Goal: Feedback & Contribution: Contribute content

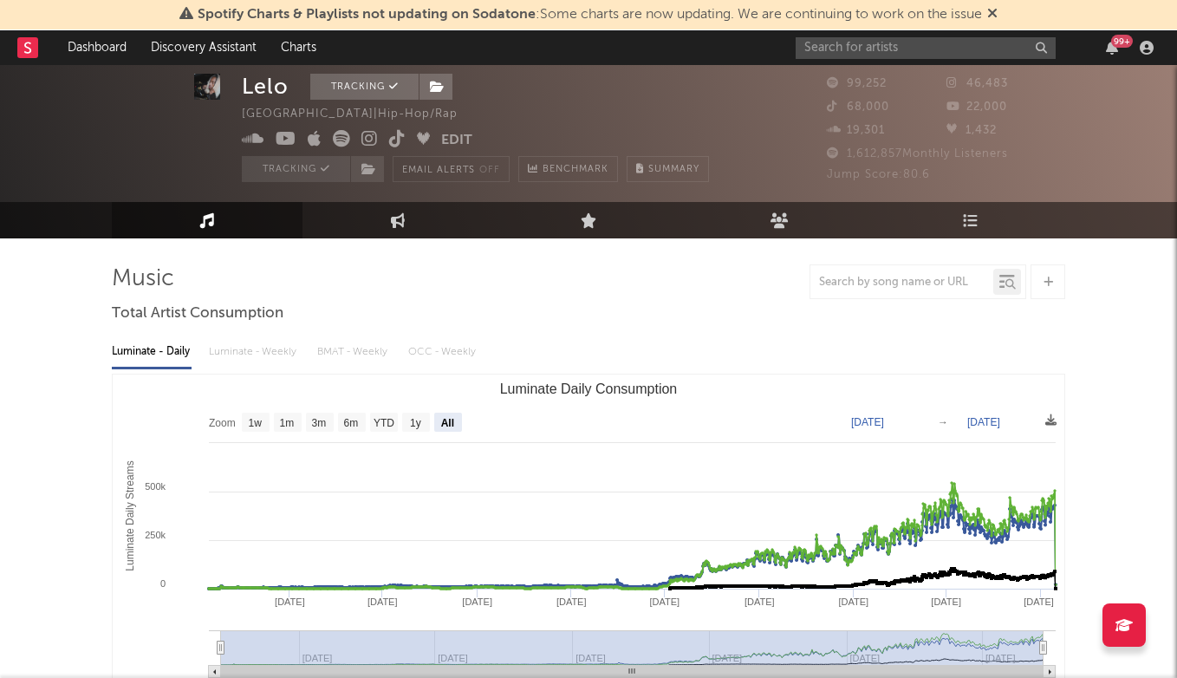
select select "All"
select select "YTD"
click at [870, 46] on input "text" at bounding box center [926, 48] width 260 height 22
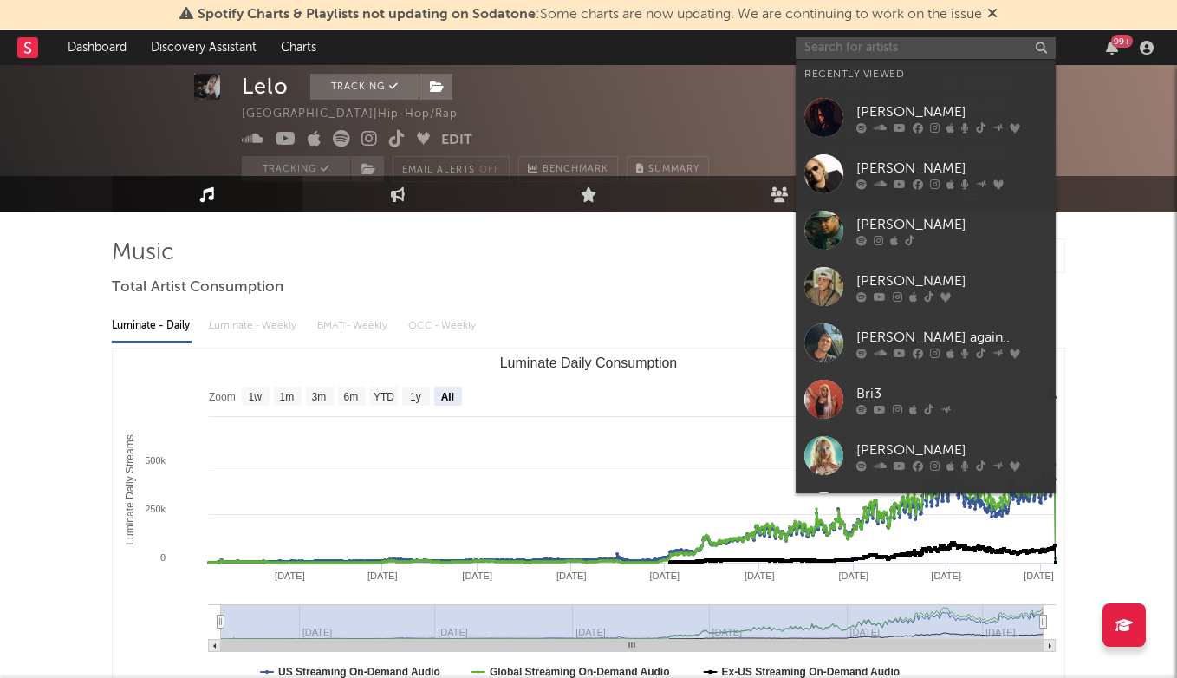
scroll to position [26, 0]
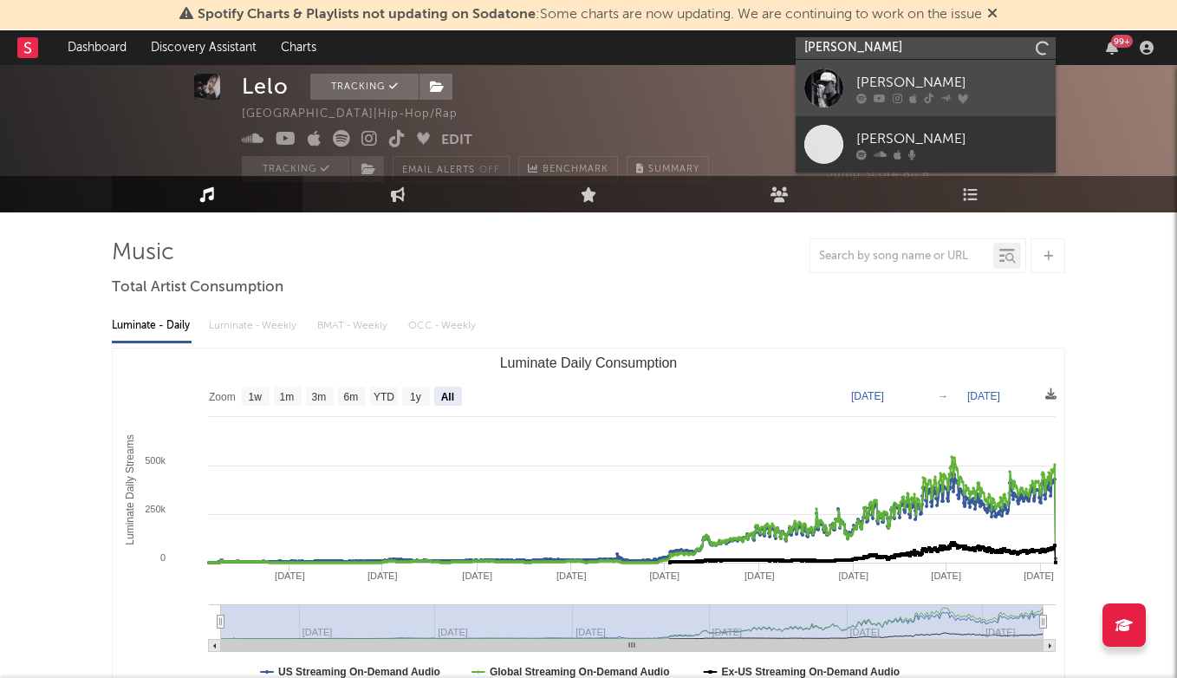
type input "[PERSON_NAME]"
click at [880, 88] on div "[PERSON_NAME]" at bounding box center [951, 82] width 191 height 21
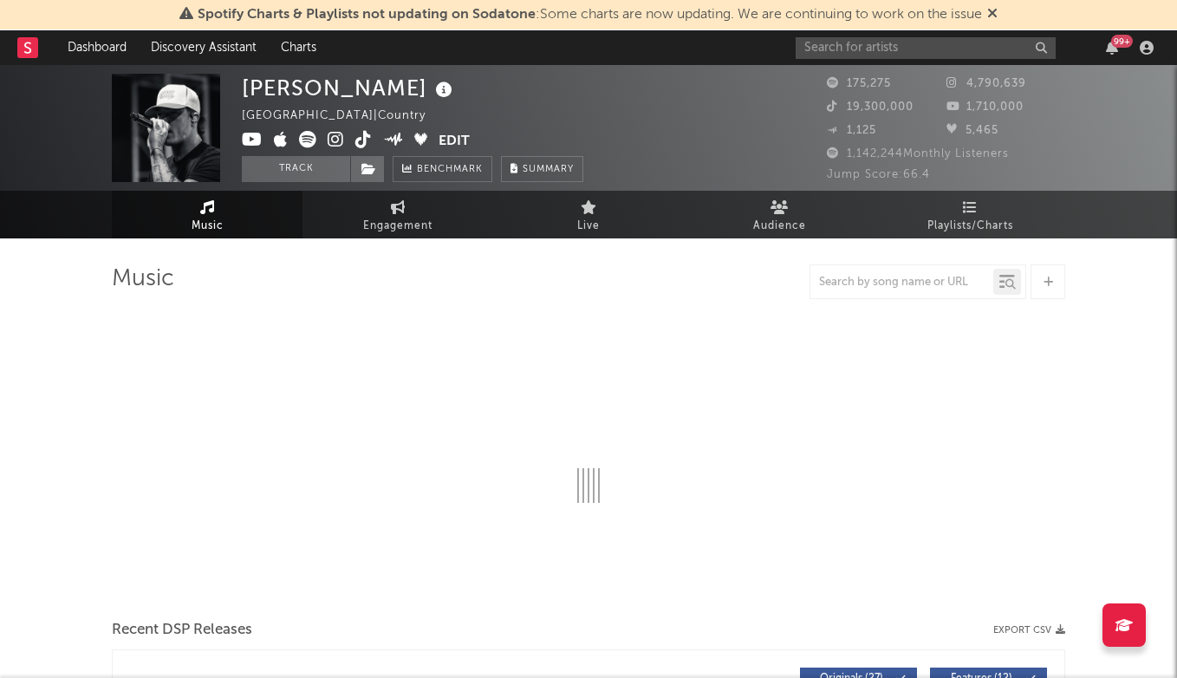
select select "6m"
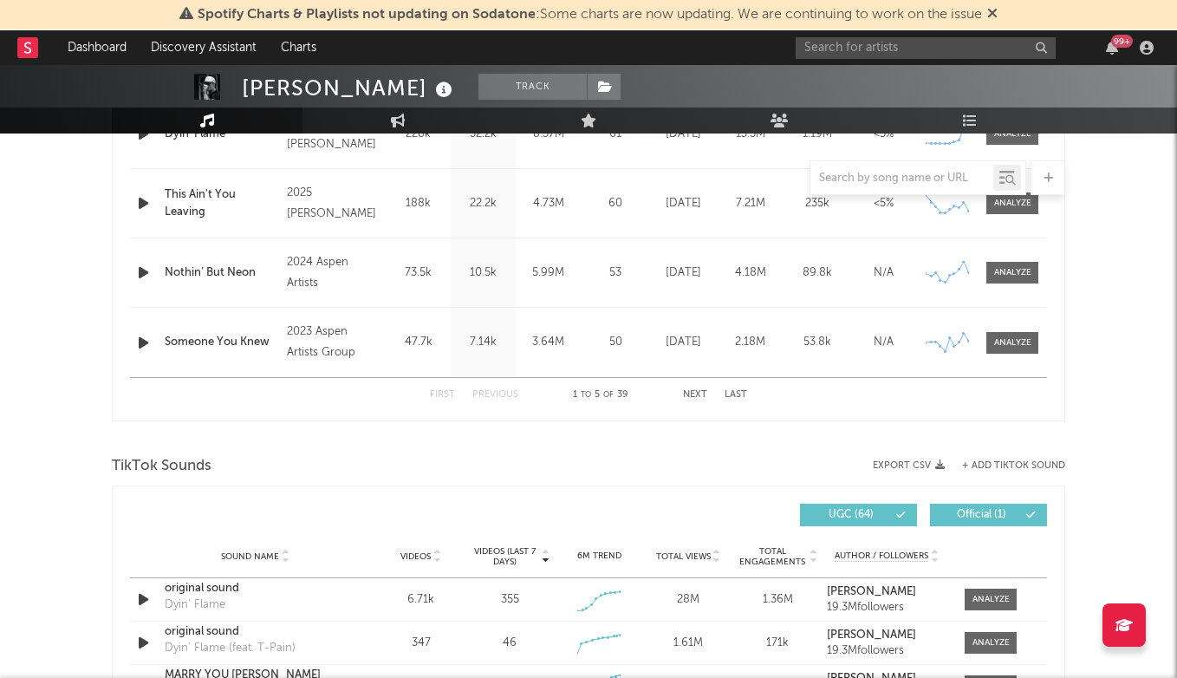
scroll to position [1052, 0]
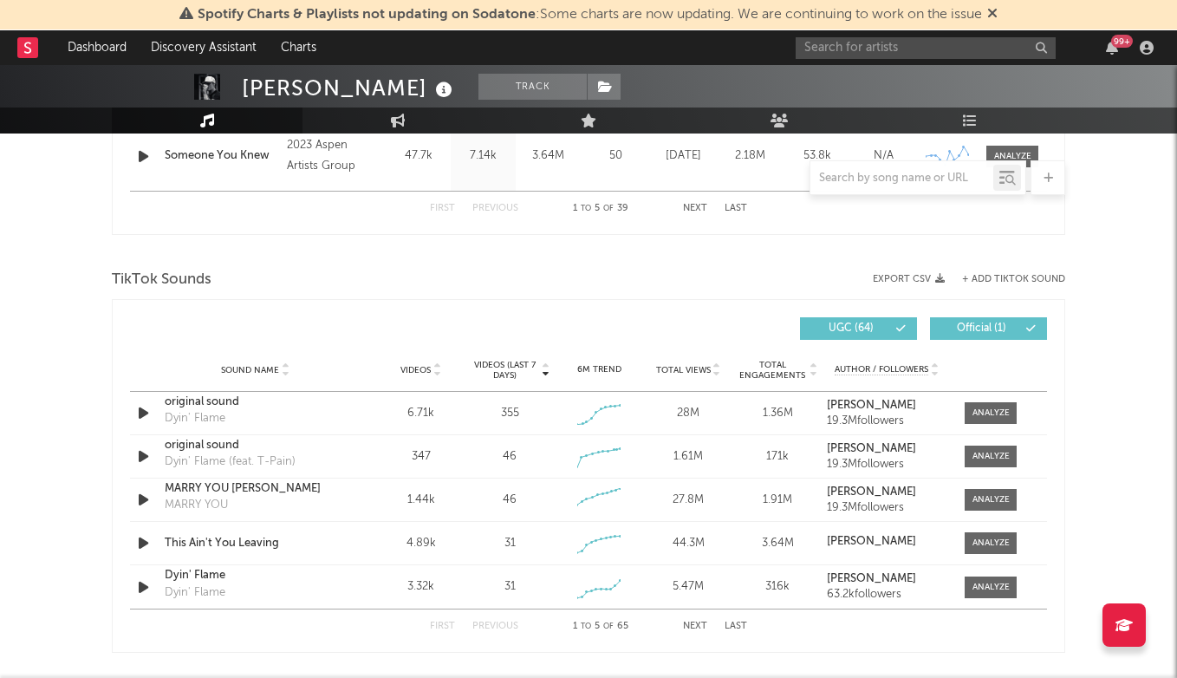
click at [433, 372] on icon at bounding box center [436, 373] width 9 height 7
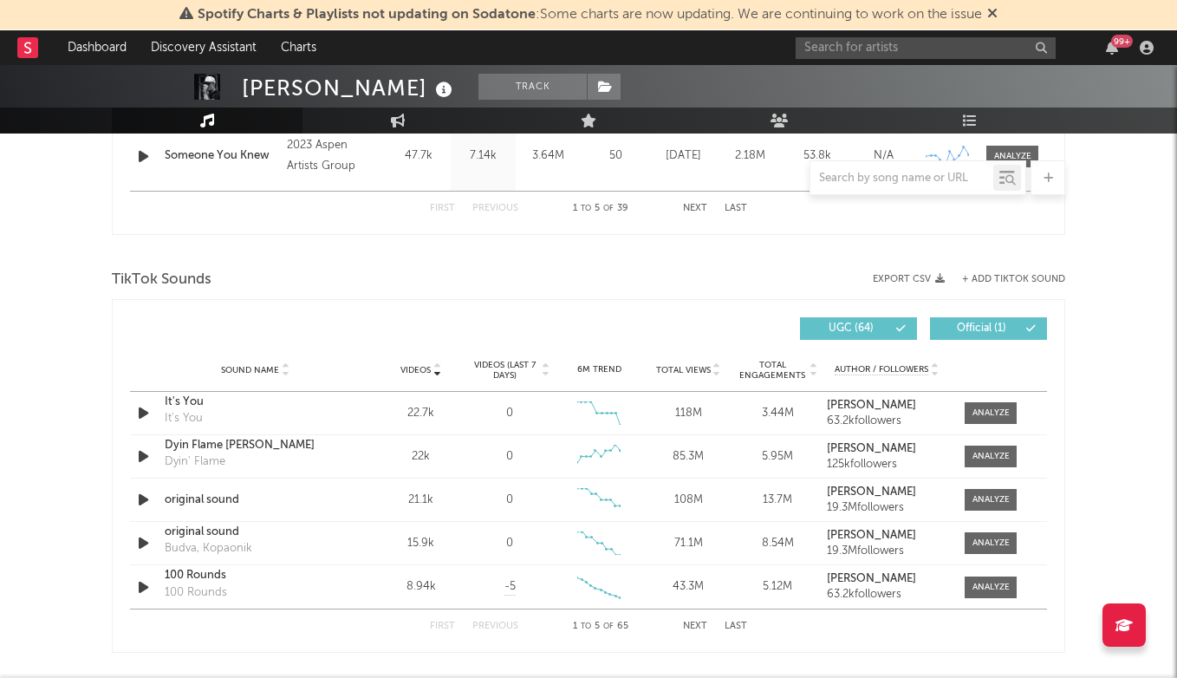
click at [517, 371] on span "Videos (last 7 days)" at bounding box center [505, 370] width 70 height 21
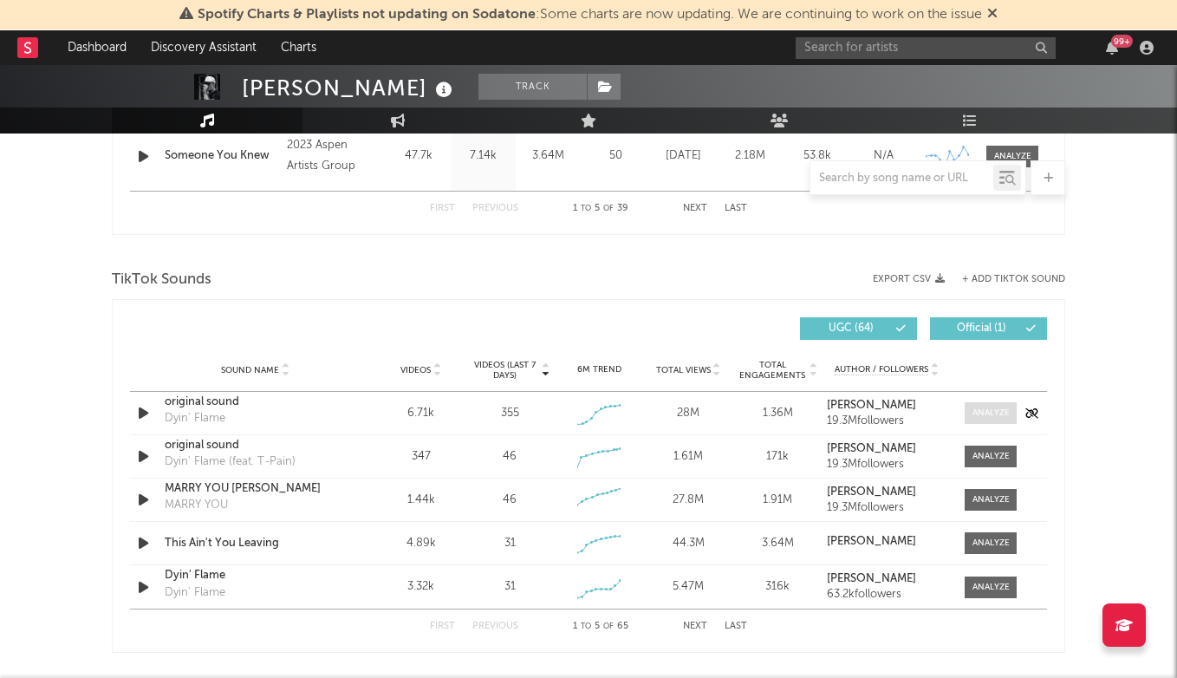
click at [990, 412] on div at bounding box center [990, 412] width 37 height 13
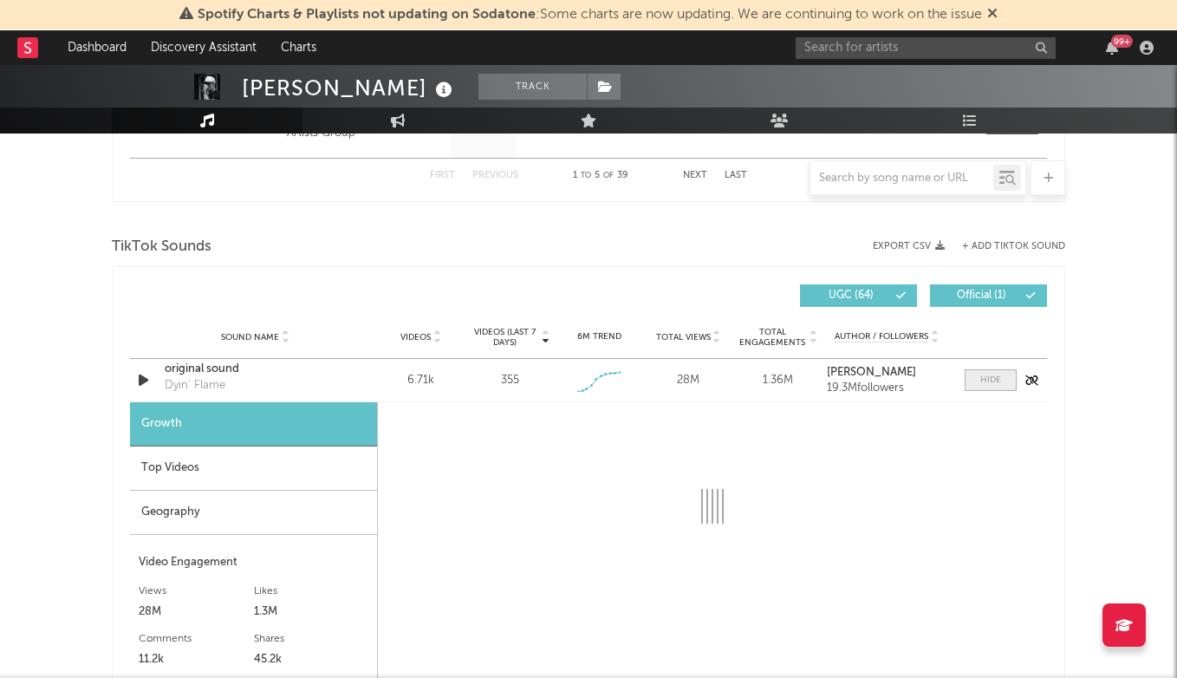
select select "1w"
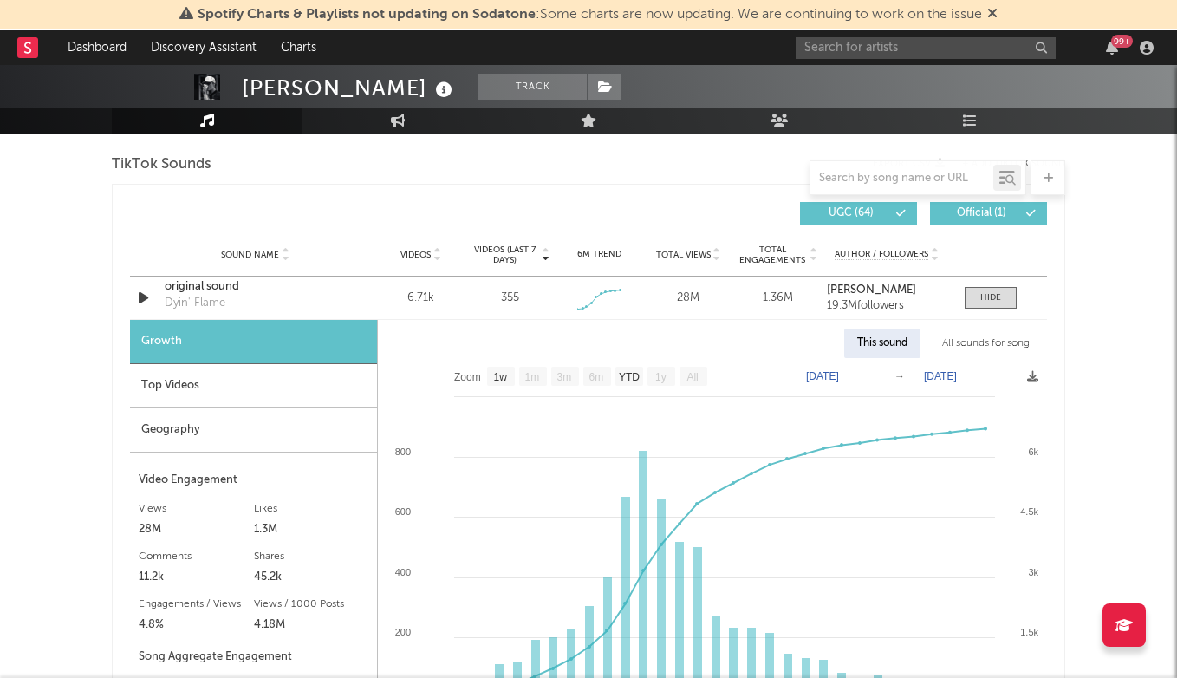
scroll to position [1160, 0]
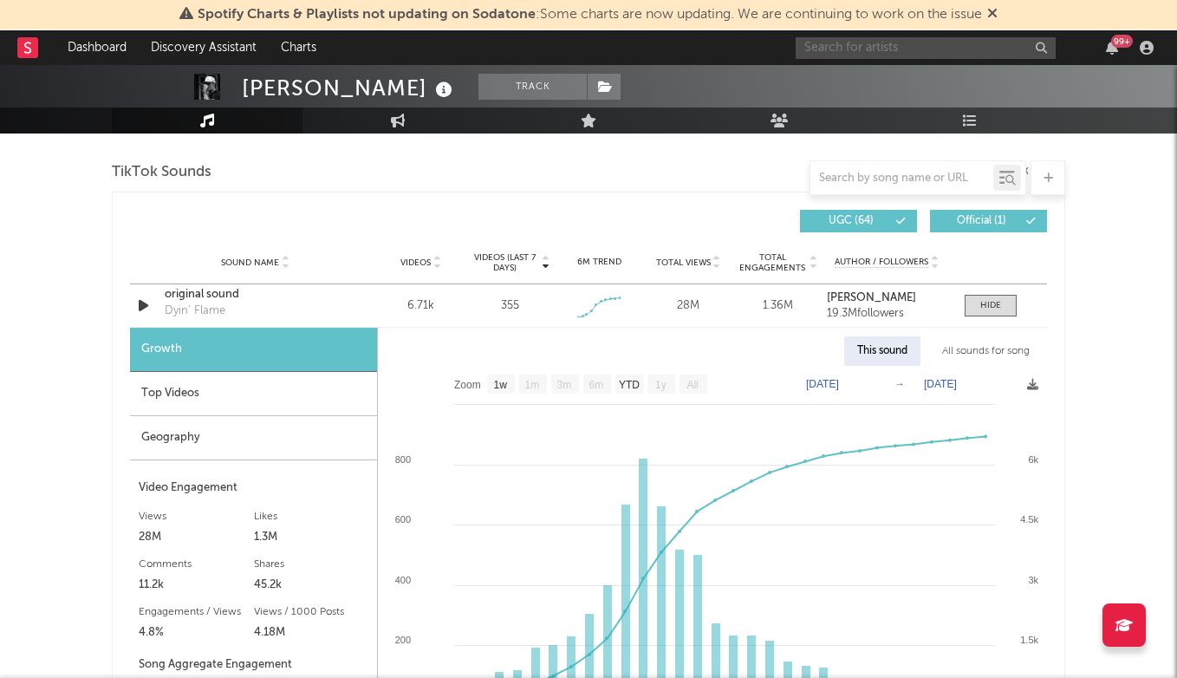
click at [849, 49] on input "text" at bounding box center [926, 48] width 260 height 22
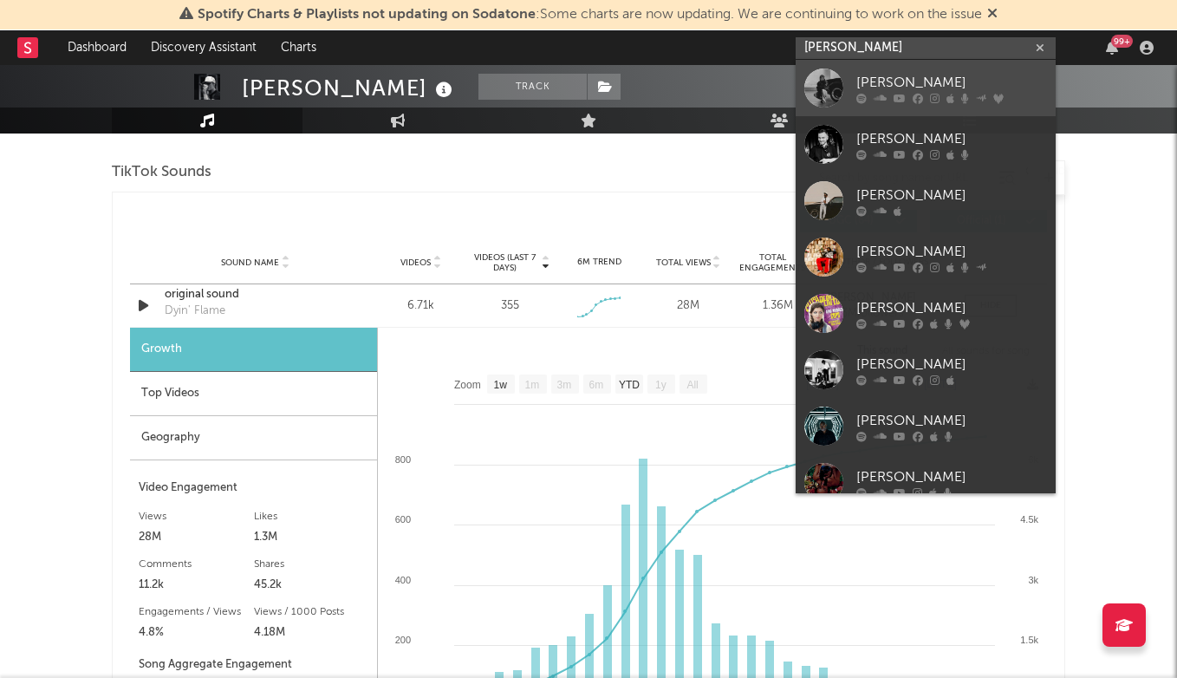
type input "[PERSON_NAME]"
click at [894, 76] on div "[PERSON_NAME]" at bounding box center [951, 82] width 191 height 21
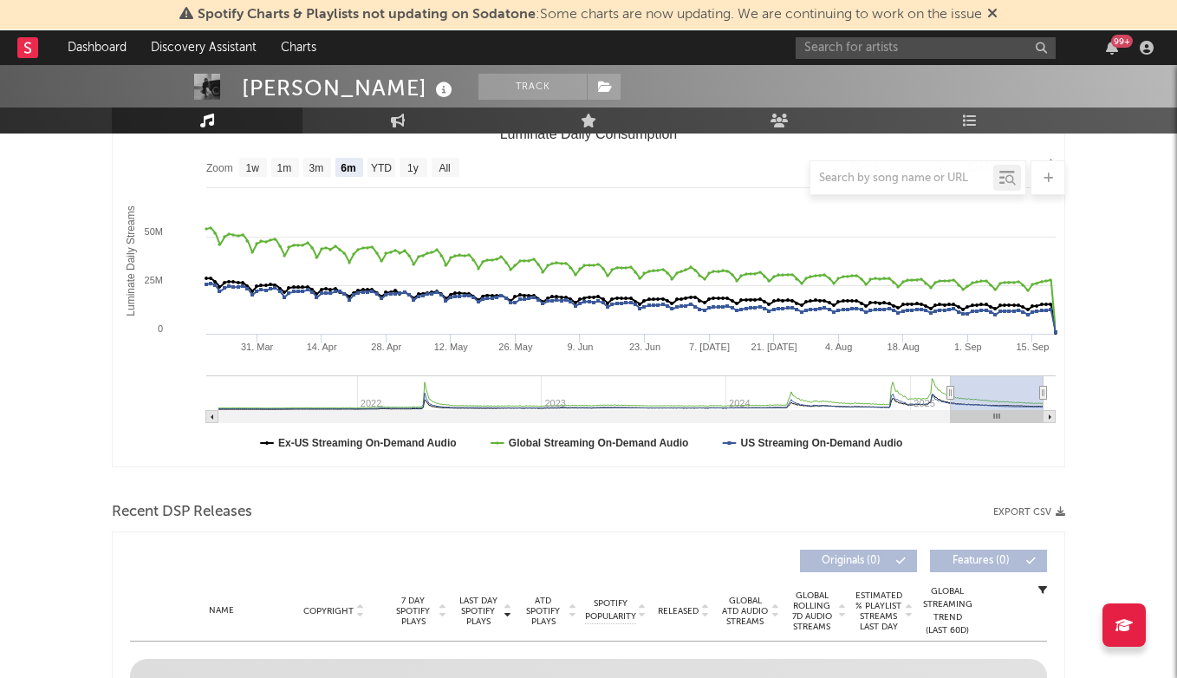
scroll to position [57, 0]
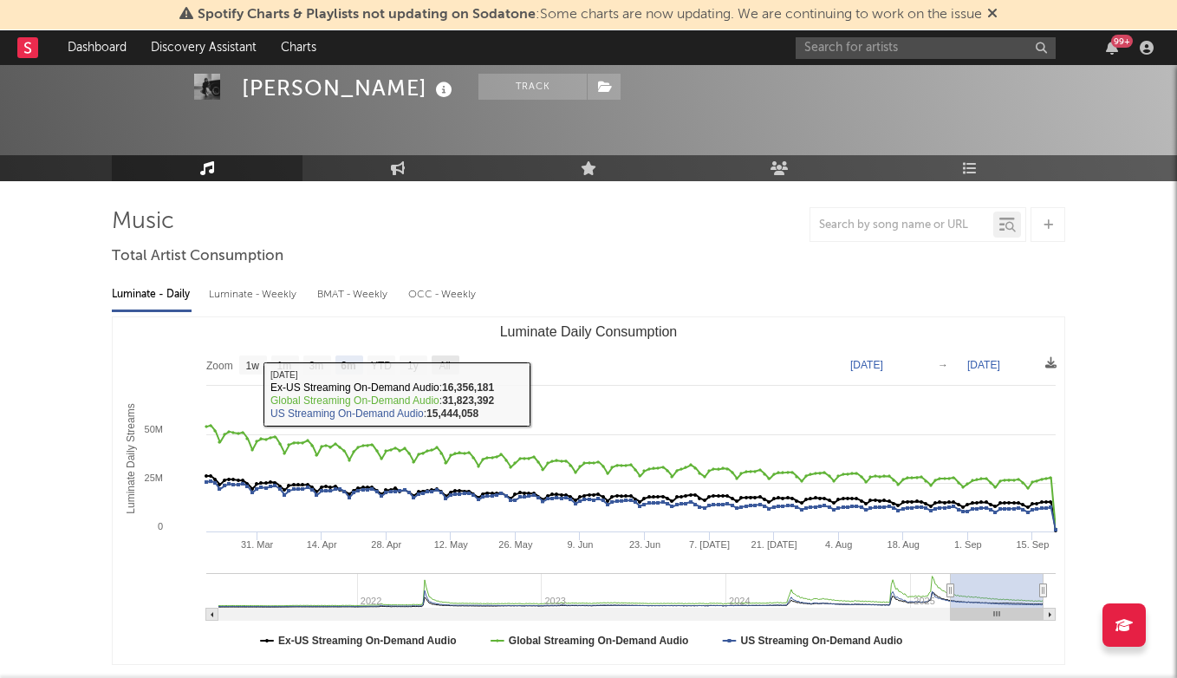
click at [447, 360] on text "All" at bounding box center [444, 366] width 11 height 12
select select "All"
type input "[DATE]"
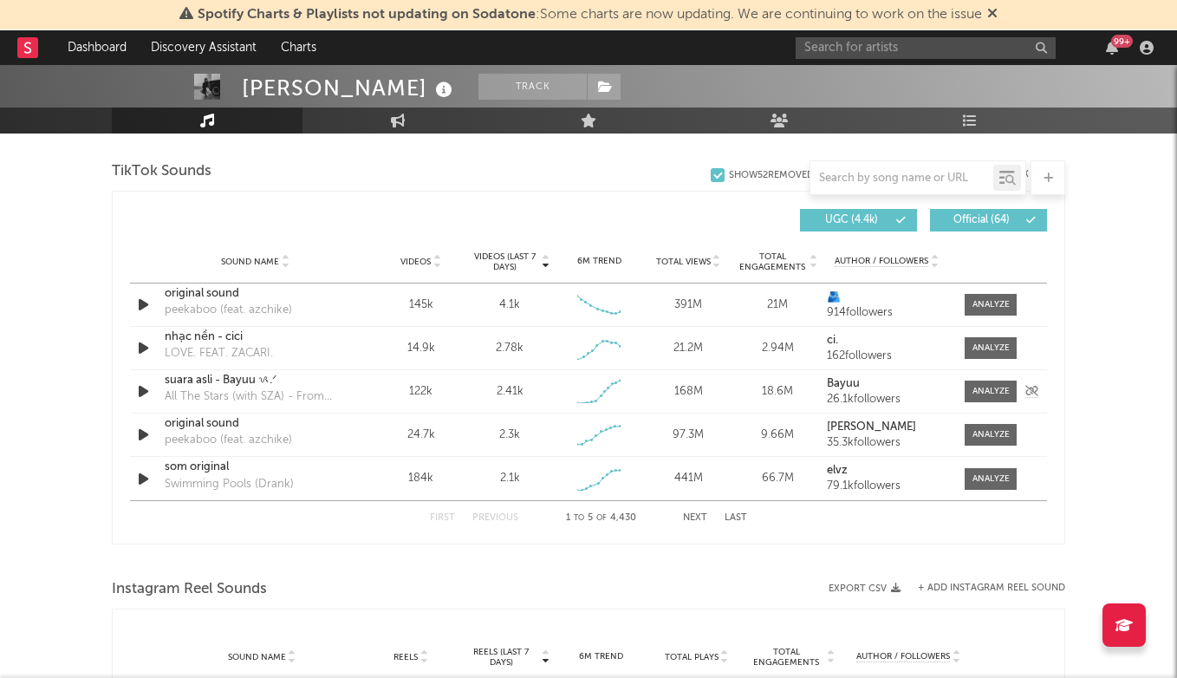
scroll to position [1156, 0]
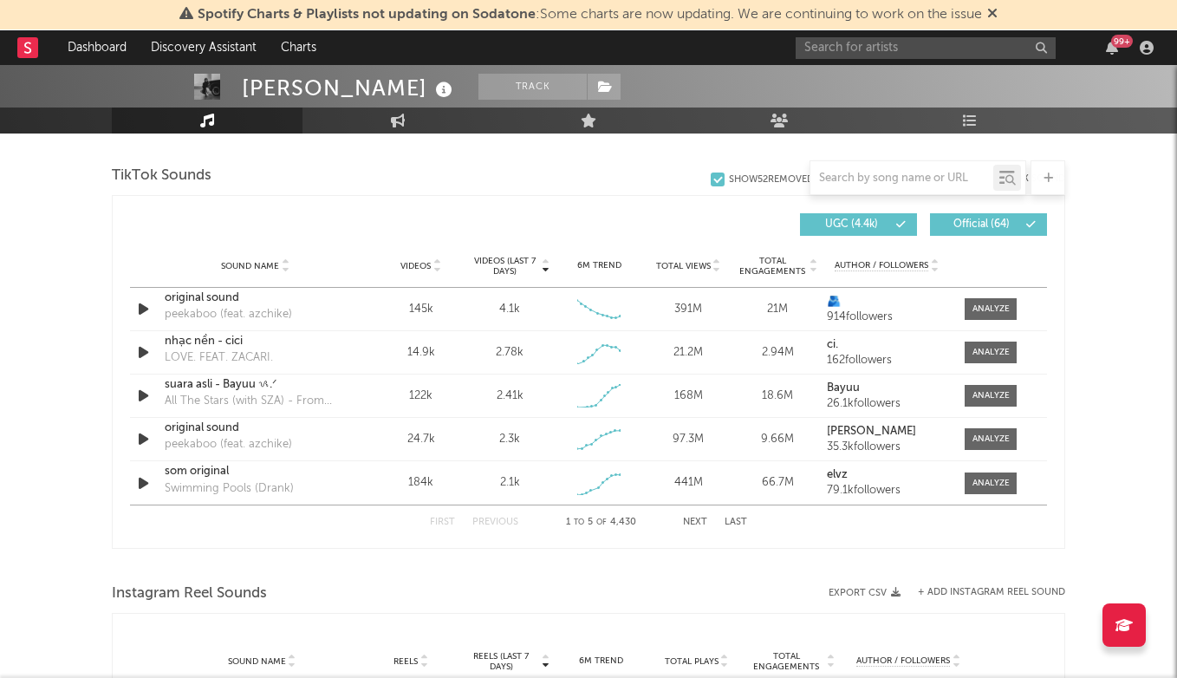
click at [731, 522] on button "Last" at bounding box center [736, 522] width 23 height 10
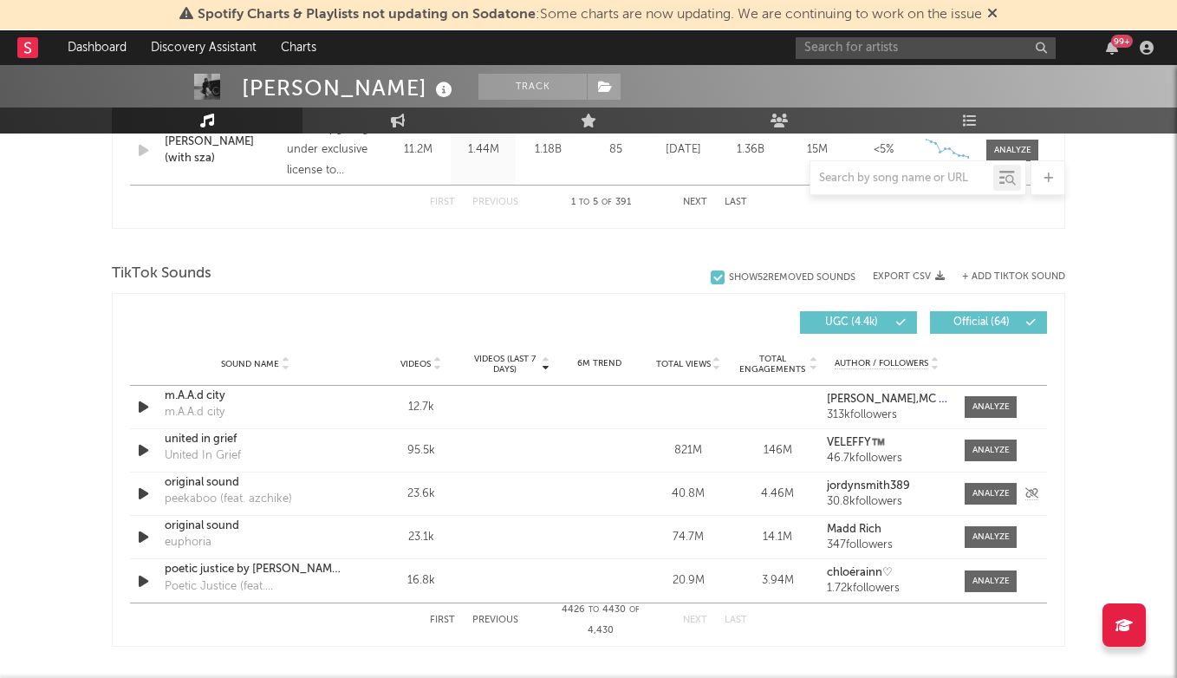
scroll to position [1067, 0]
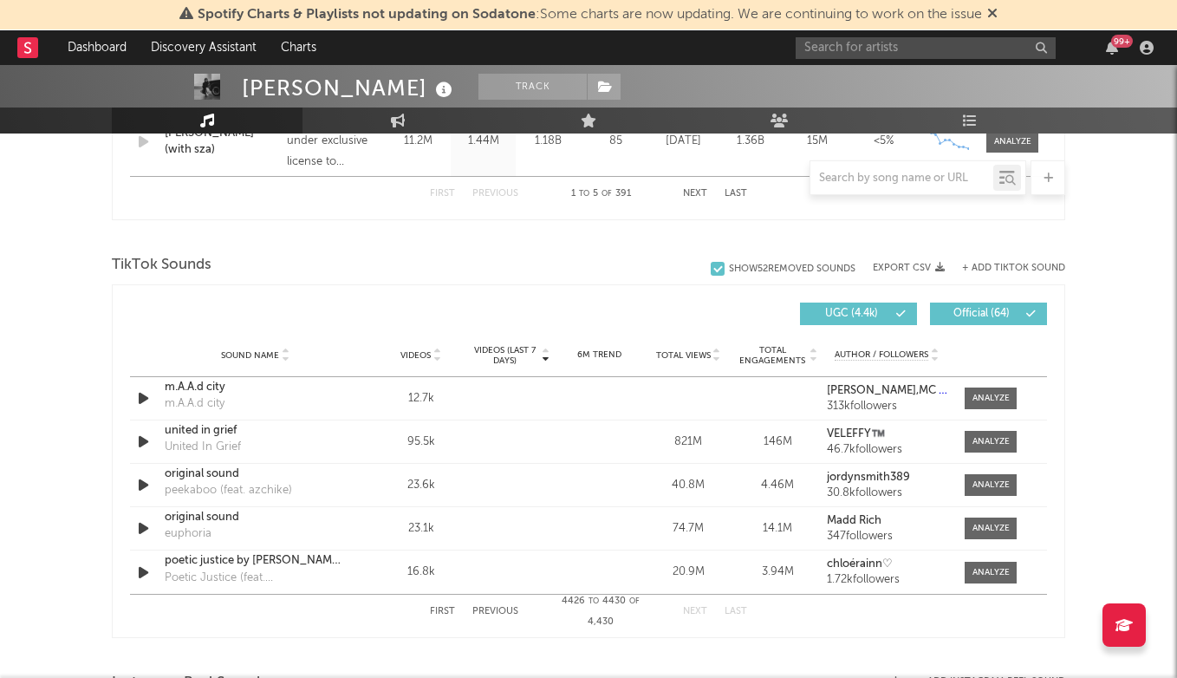
click at [498, 603] on div "First Previous 4426 to 4430 of 4,430 Next Last" at bounding box center [588, 612] width 317 height 34
click at [497, 609] on button "Previous" at bounding box center [495, 612] width 46 height 10
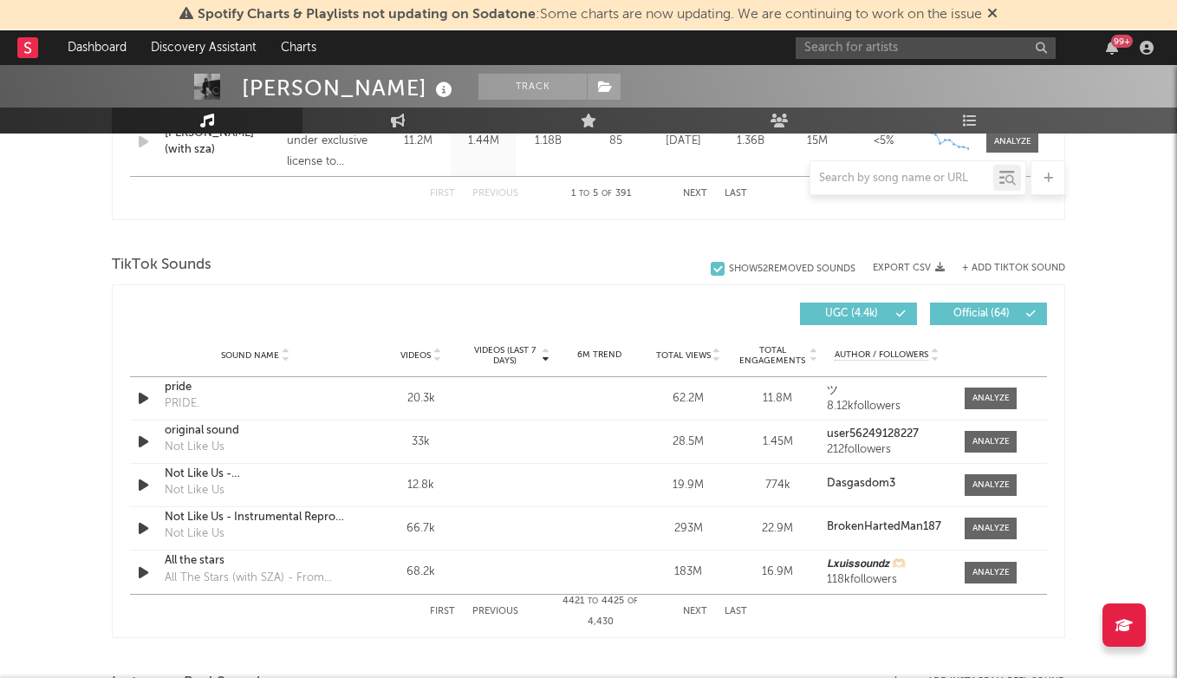
click at [497, 609] on button "Previous" at bounding box center [495, 612] width 46 height 10
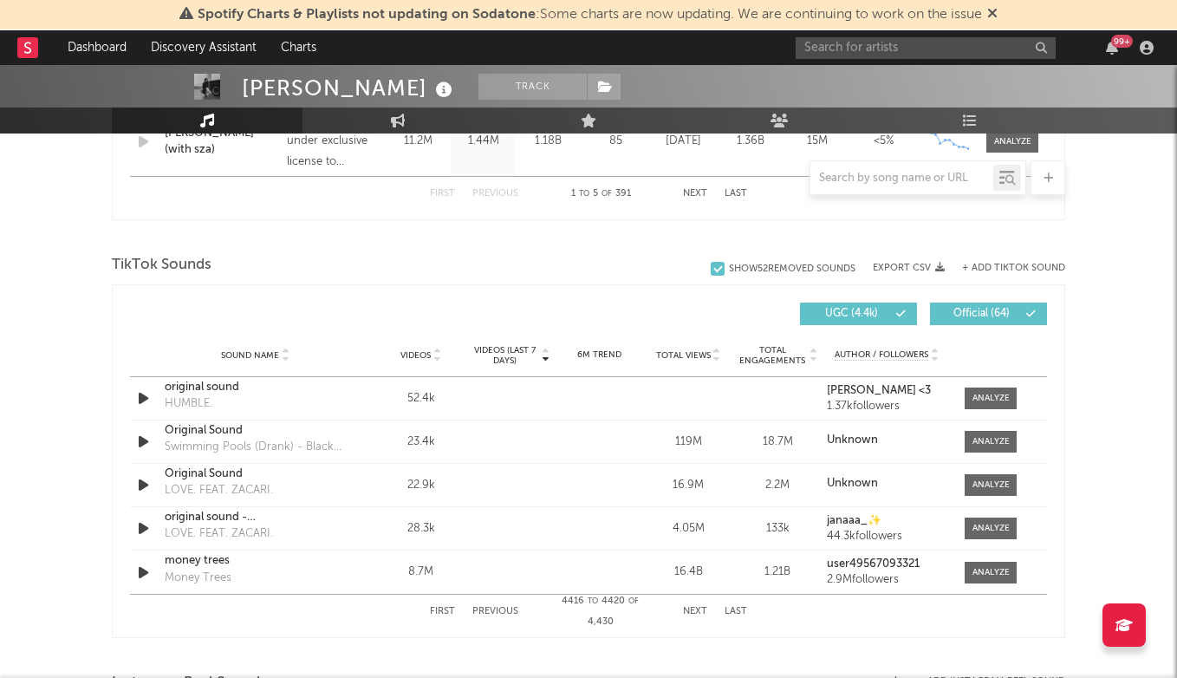
click at [443, 608] on button "First" at bounding box center [442, 612] width 25 height 10
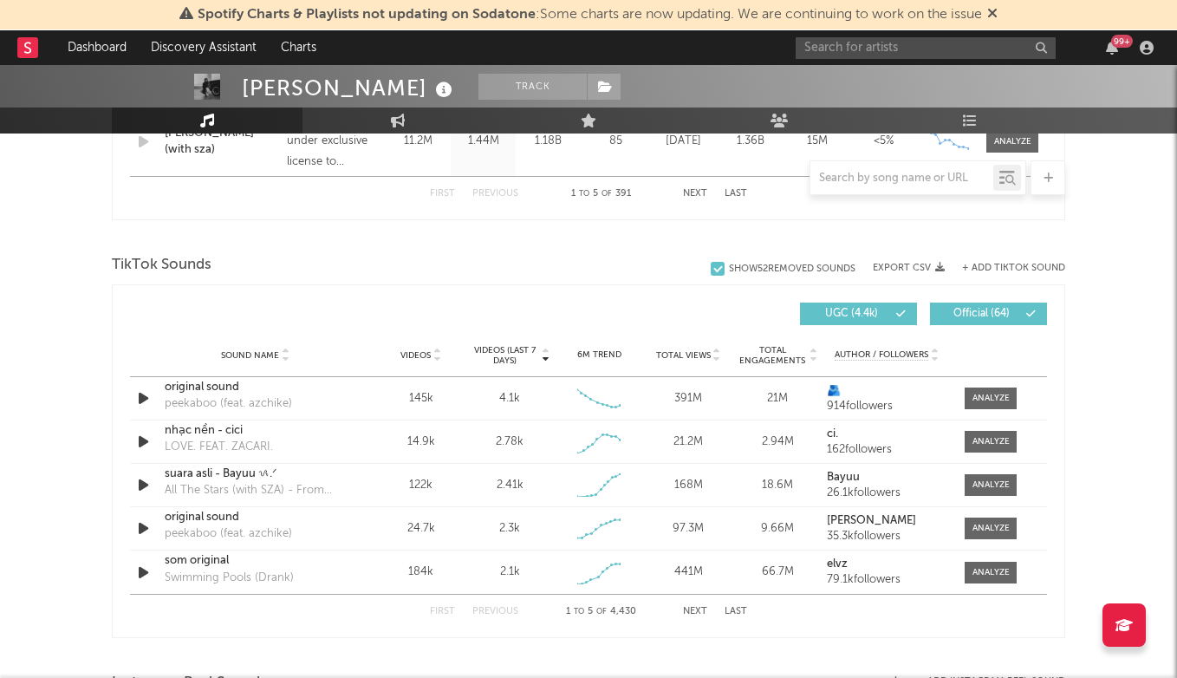
click at [693, 608] on button "Next" at bounding box center [695, 612] width 24 height 10
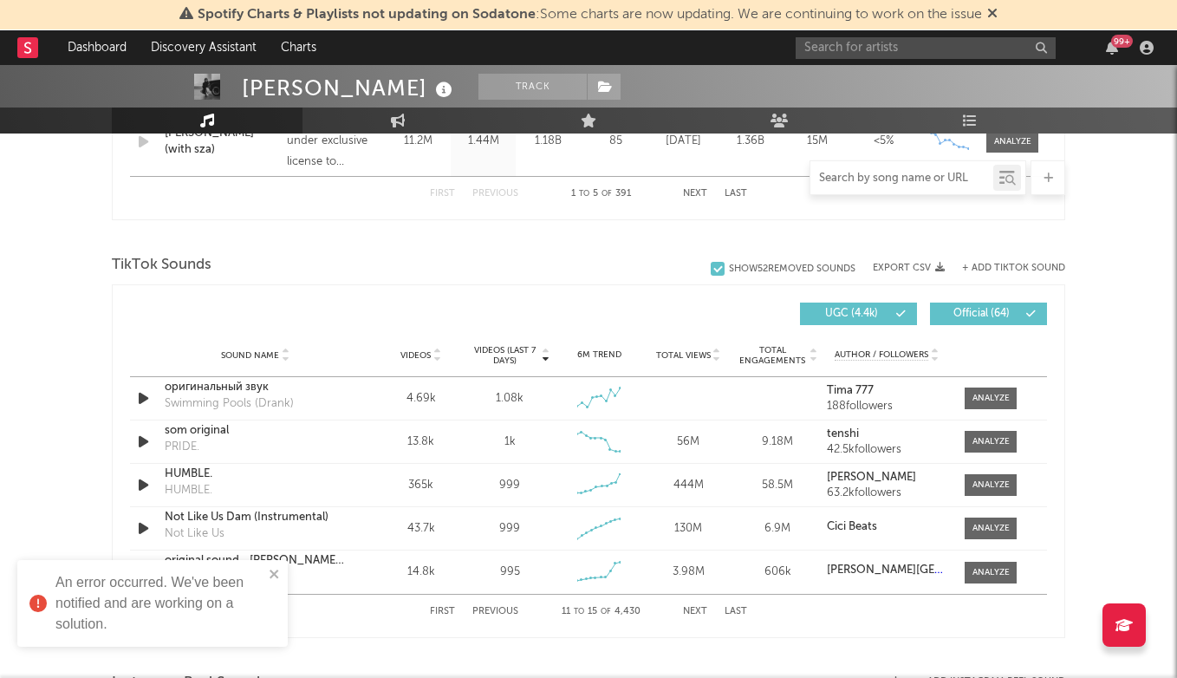
click at [893, 178] on input "text" at bounding box center [901, 179] width 183 height 14
type input "i"
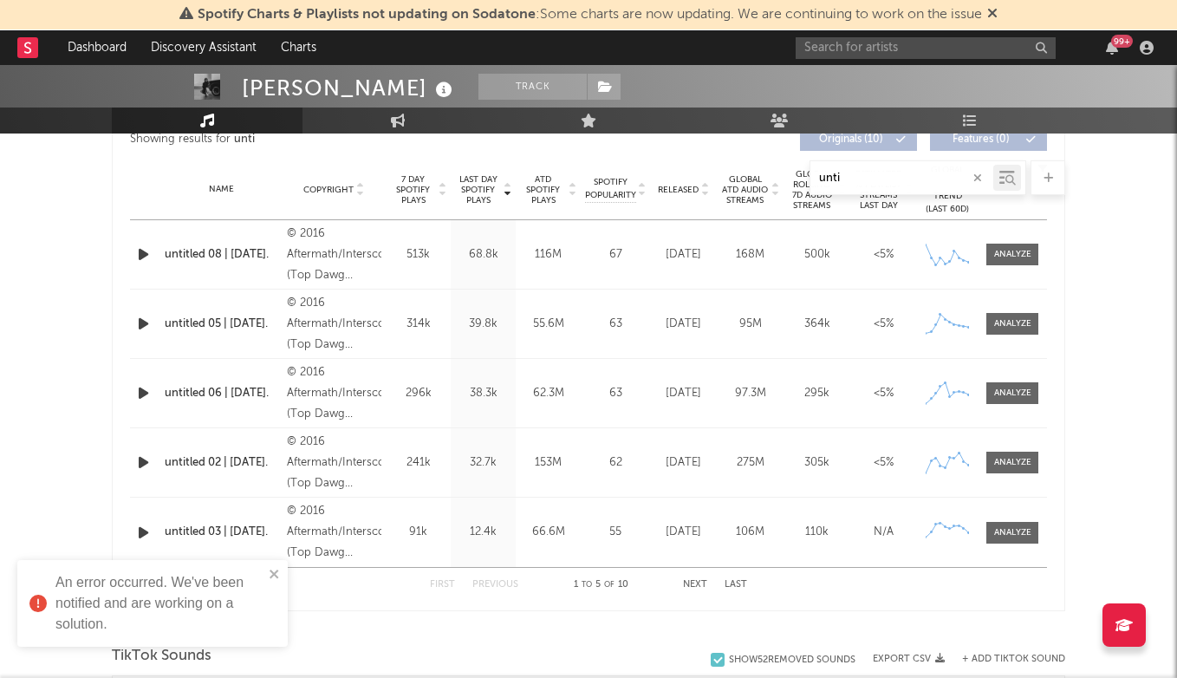
scroll to position [676, 0]
type input "unti"
click at [1028, 326] on div at bounding box center [1012, 323] width 37 height 13
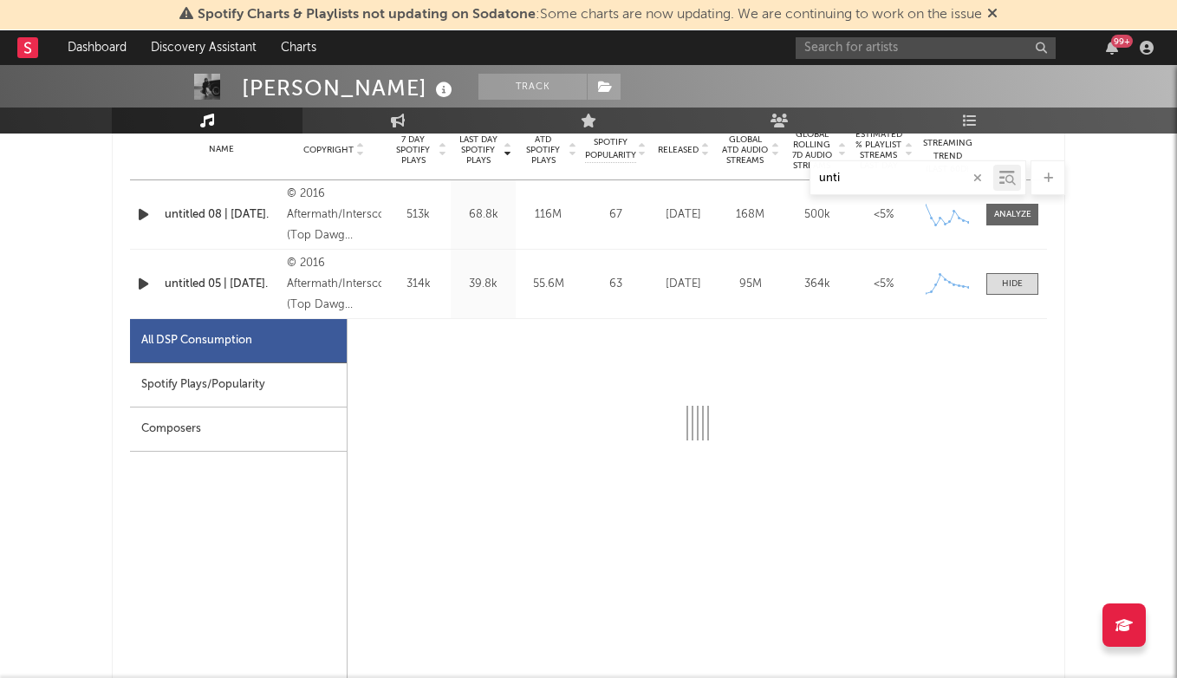
select select "6m"
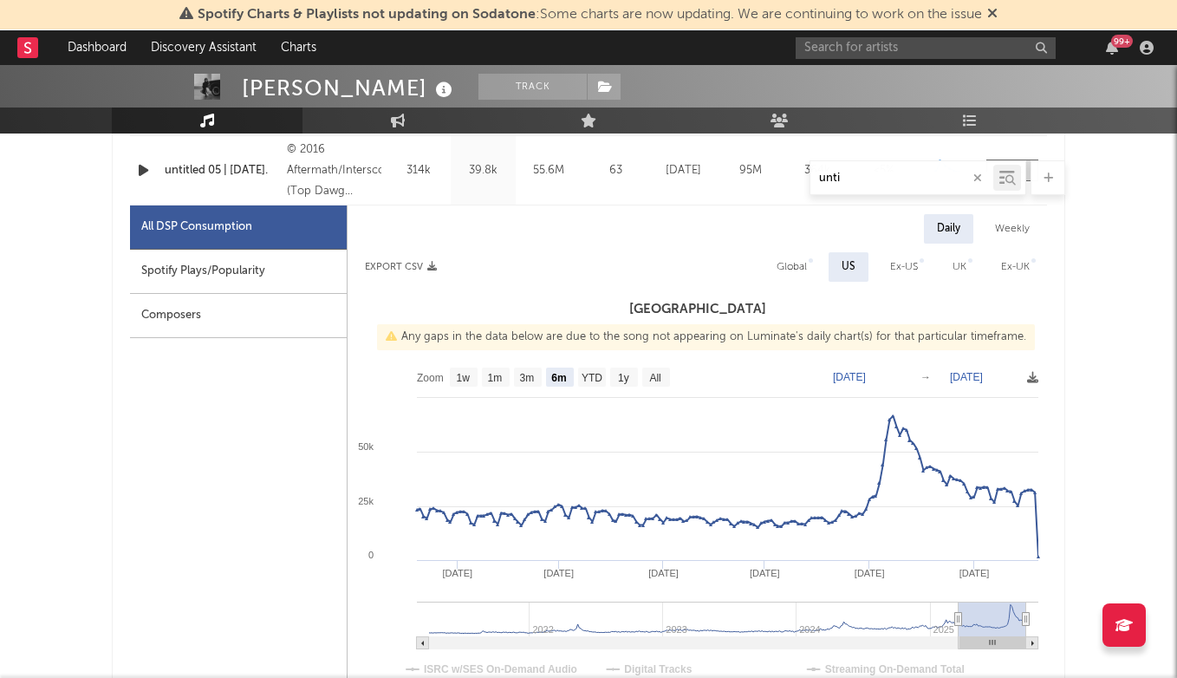
scroll to position [870, 0]
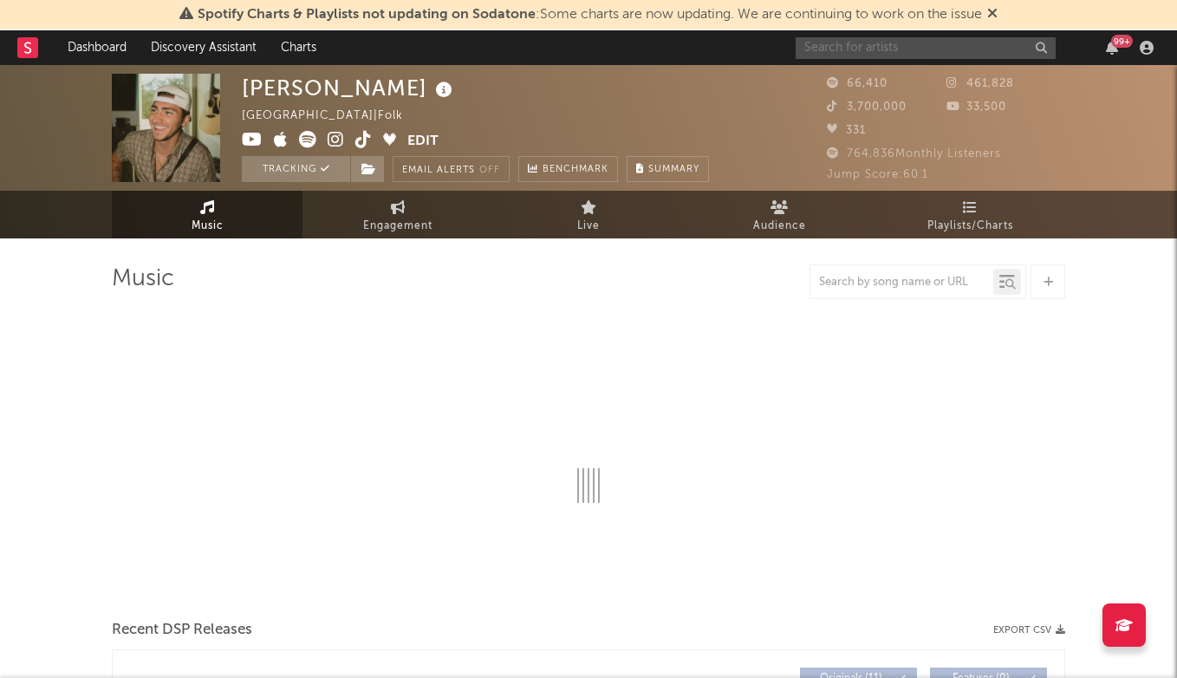
click at [887, 53] on input "text" at bounding box center [926, 48] width 260 height 22
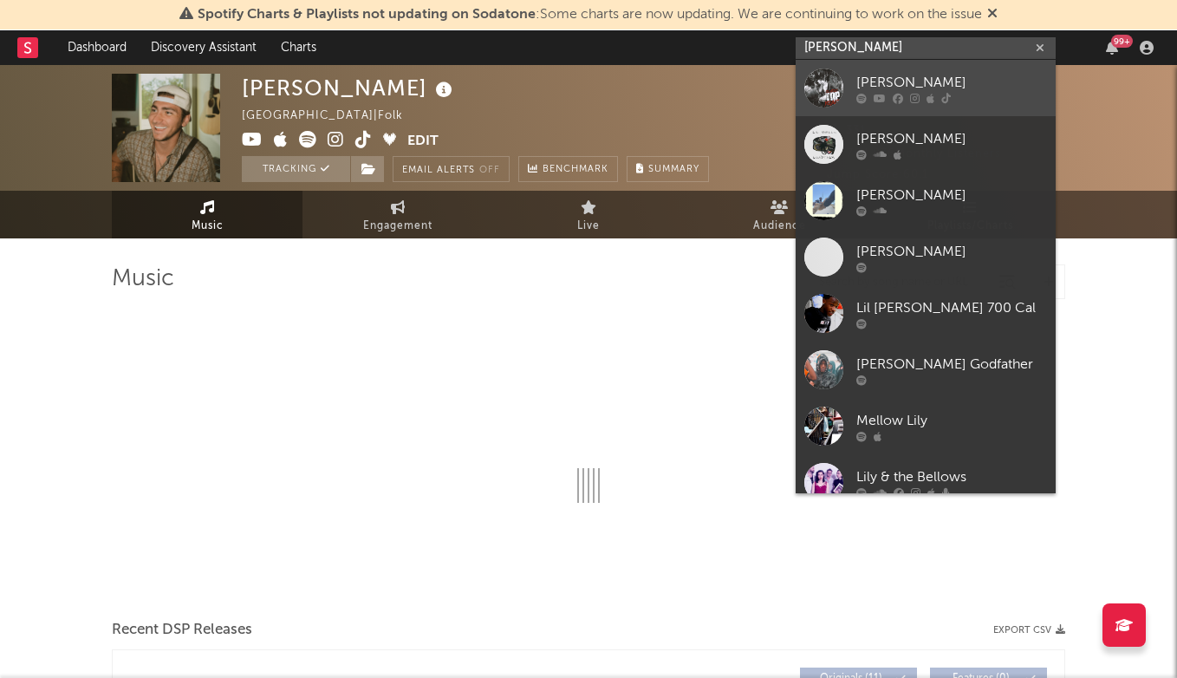
type input "lil mello"
click at [891, 76] on div "Lil Mello" at bounding box center [951, 82] width 191 height 21
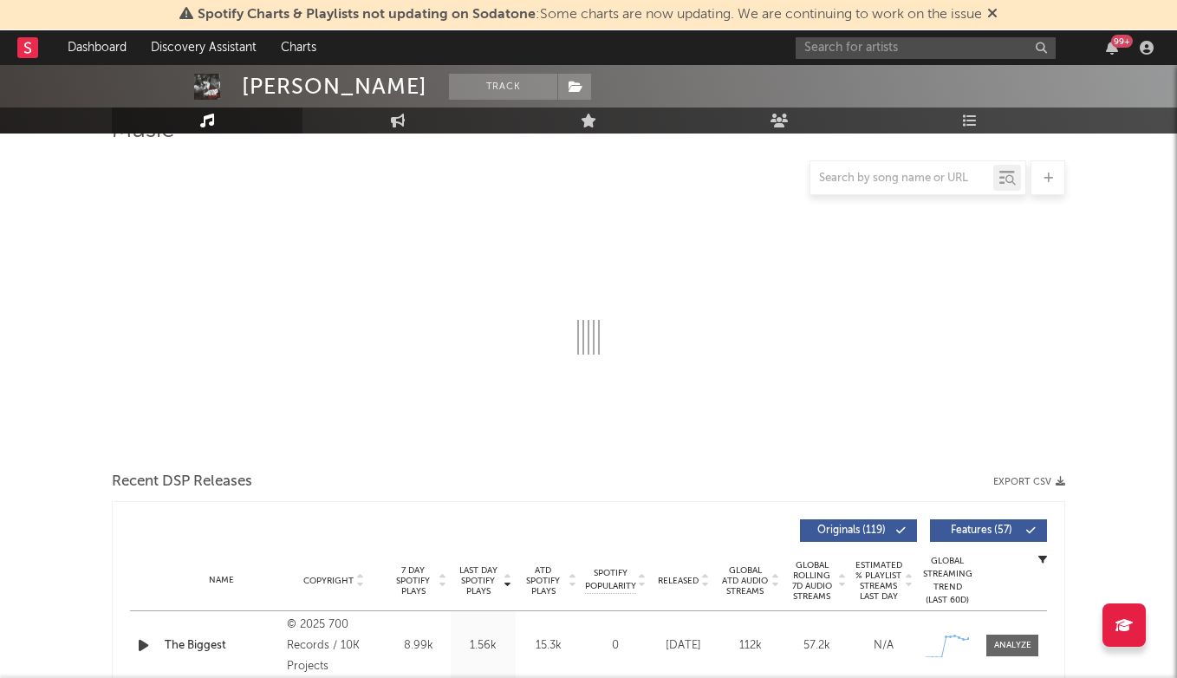
select select "6m"
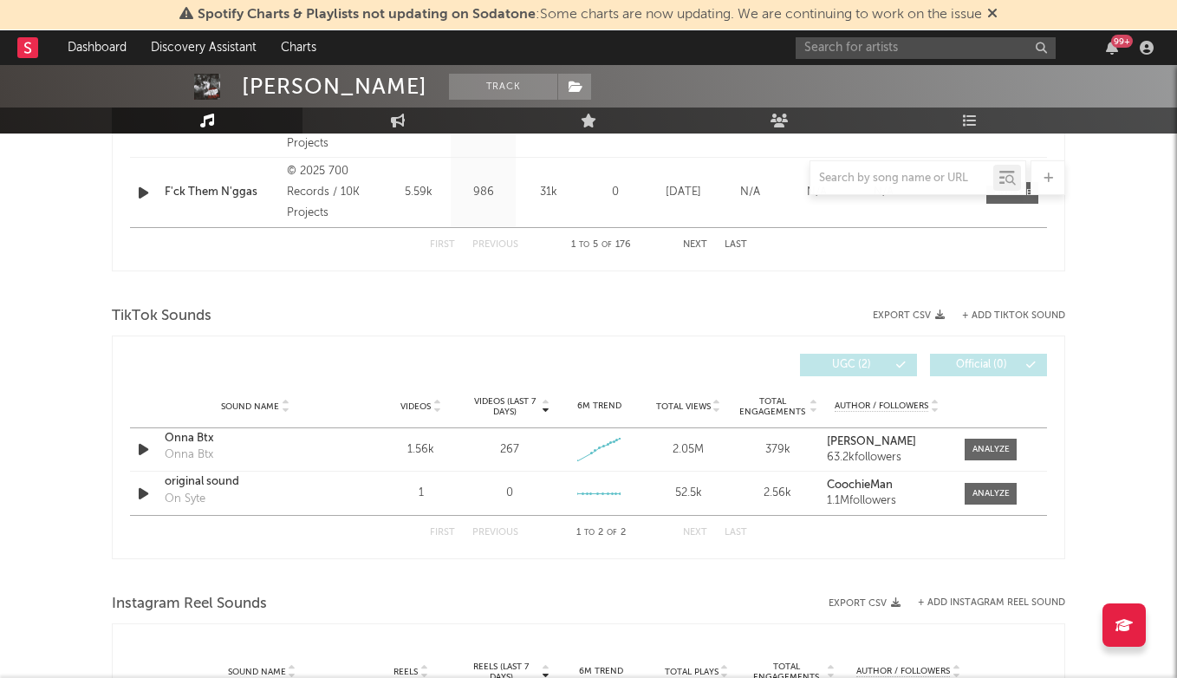
scroll to position [1017, 0]
click at [1003, 317] on button "+ Add TikTok Sound" at bounding box center [1013, 315] width 103 height 10
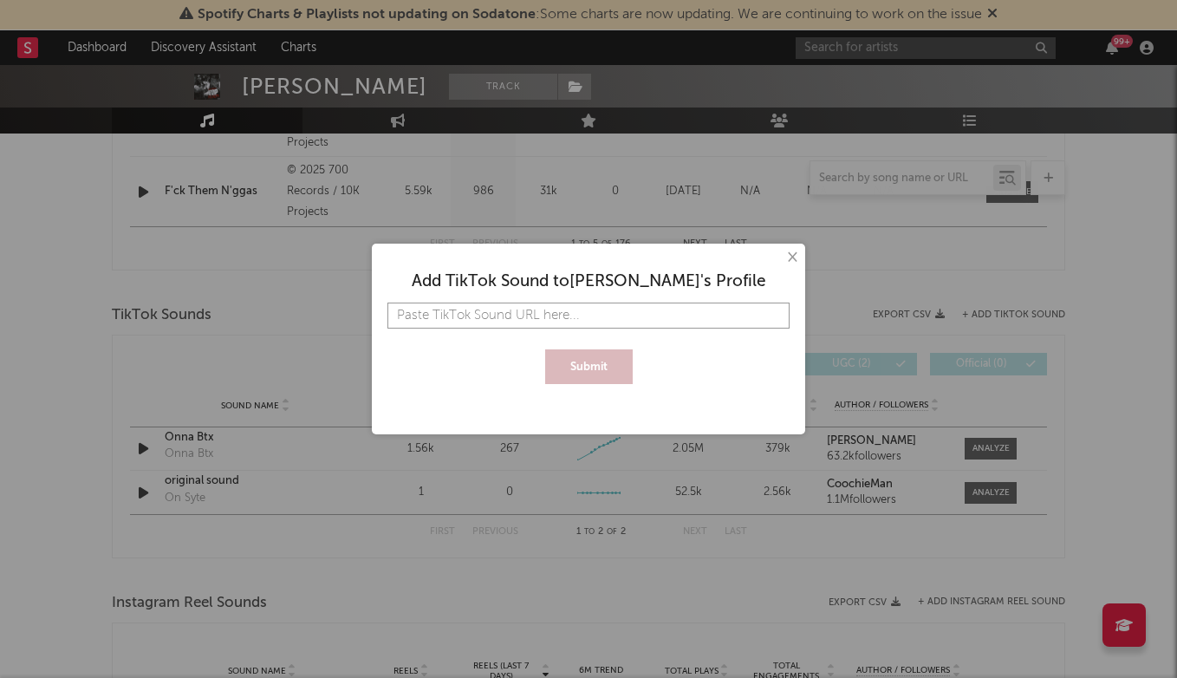
paste input "https://www.tiktok.com/music/Tender-Man-7496617319511246865?is_from_webapp=1&se…"
type input "https://www.tiktok.com/music/Tender-Man-7496617319511246865?is_from_webapp=1&se…"
click at [564, 370] on button "Submit" at bounding box center [589, 366] width 88 height 35
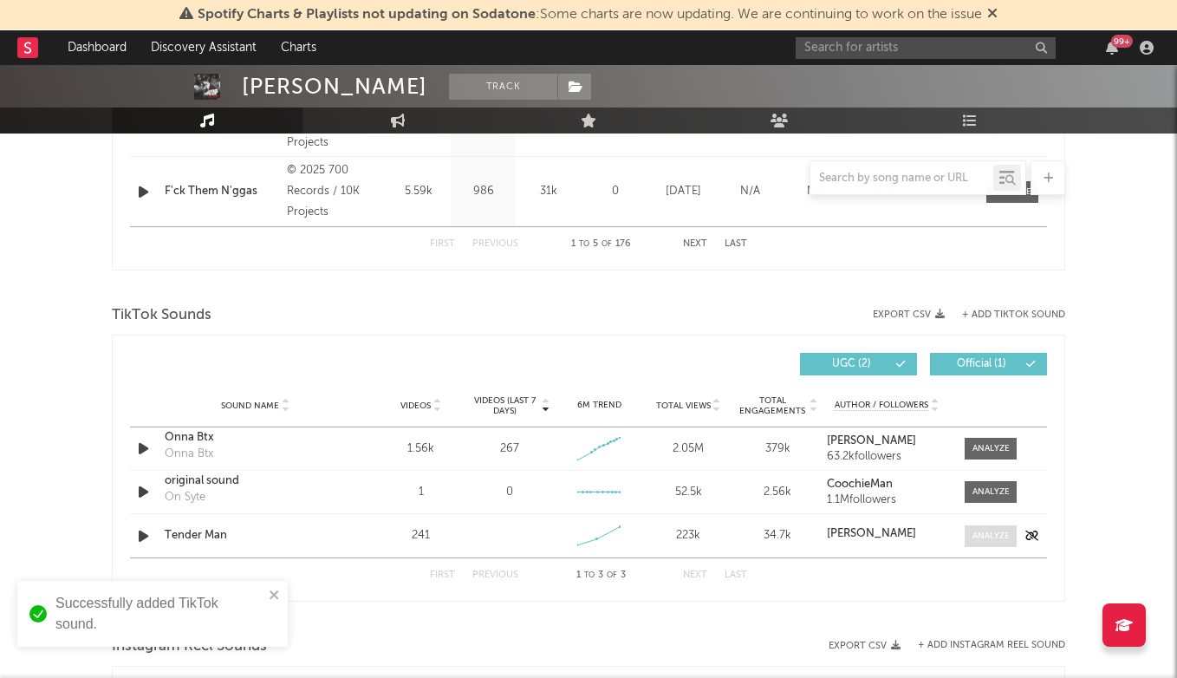
click at [966, 543] on span at bounding box center [991, 536] width 52 height 22
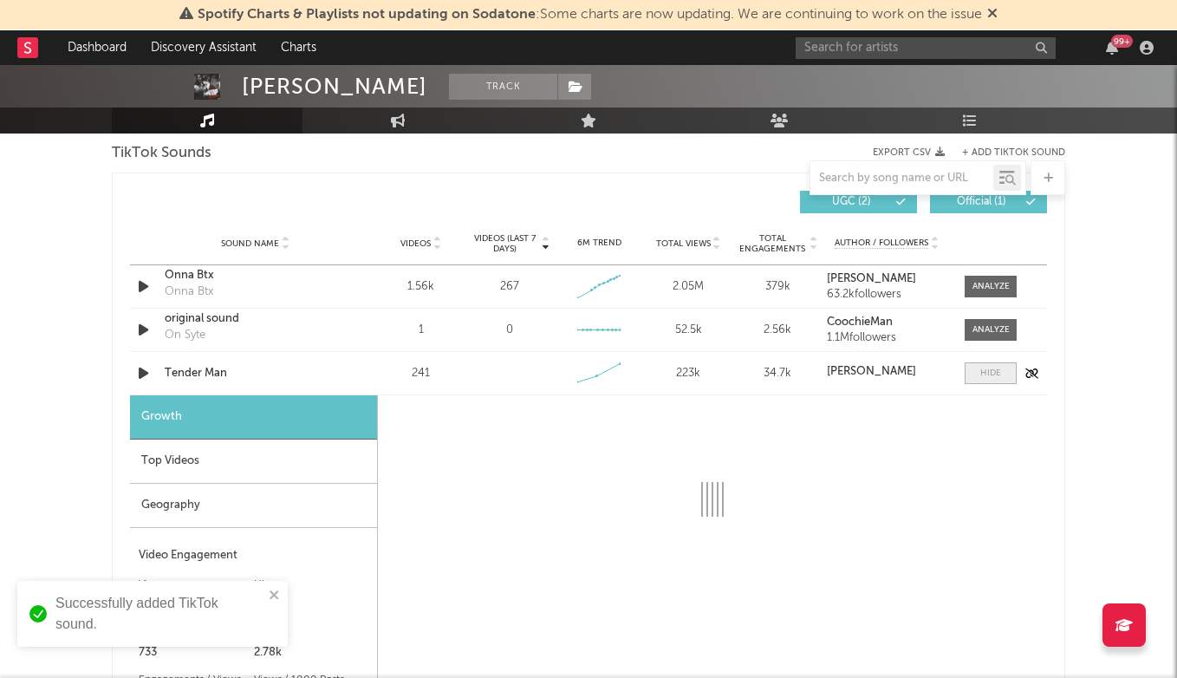
select select "1w"
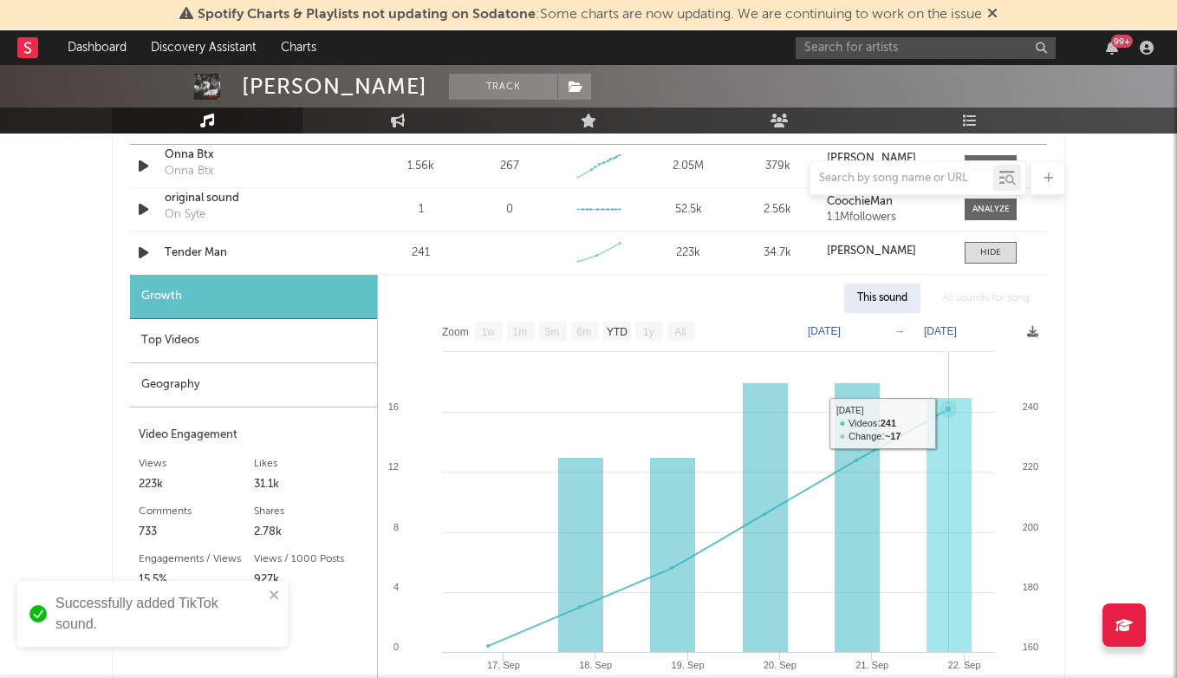
scroll to position [1312, 0]
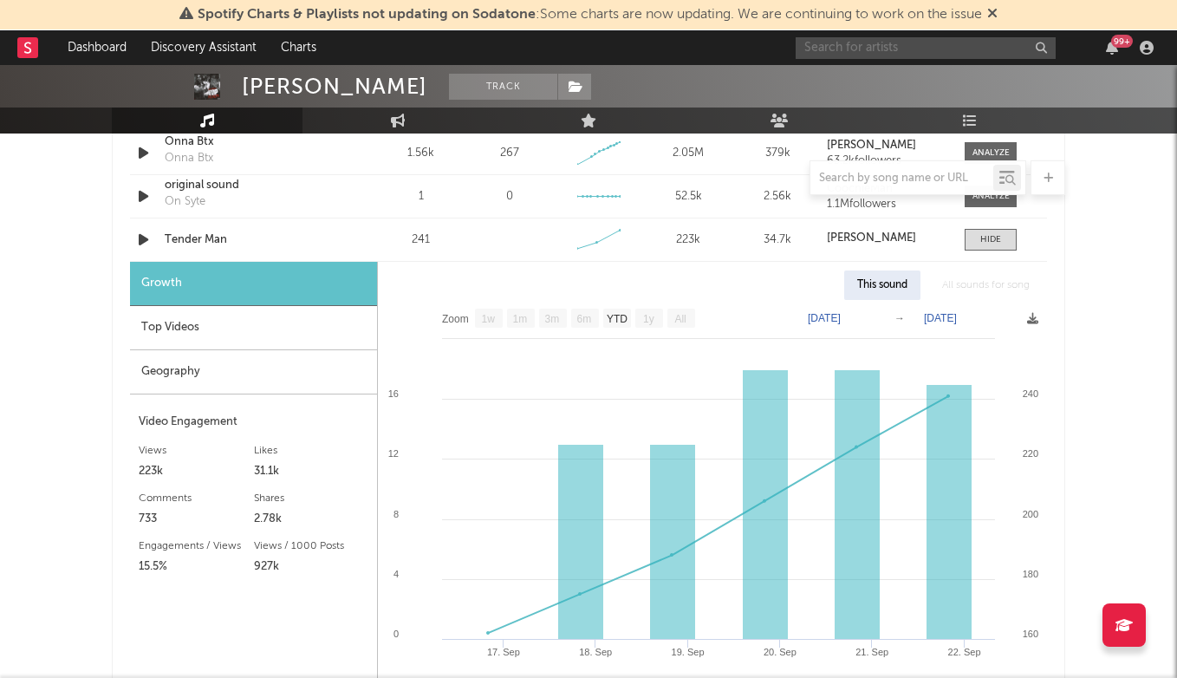
click at [844, 48] on input "text" at bounding box center [926, 48] width 260 height 22
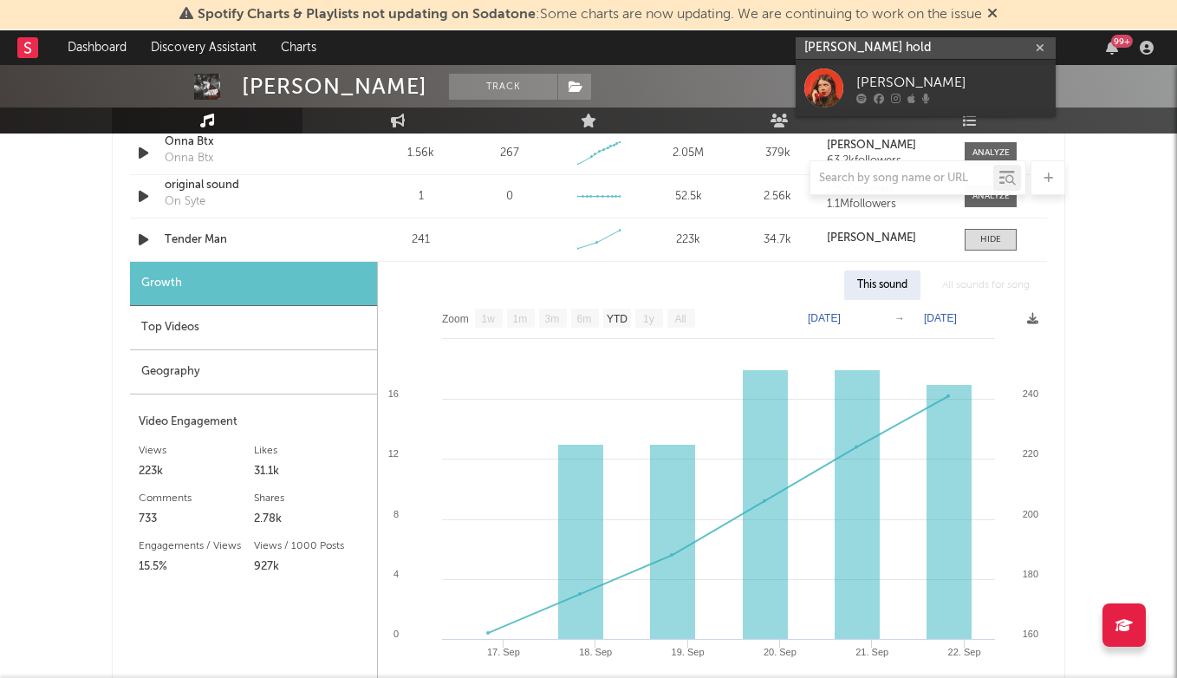
click at [832, 47] on input "Taylor hold" at bounding box center [926, 48] width 260 height 22
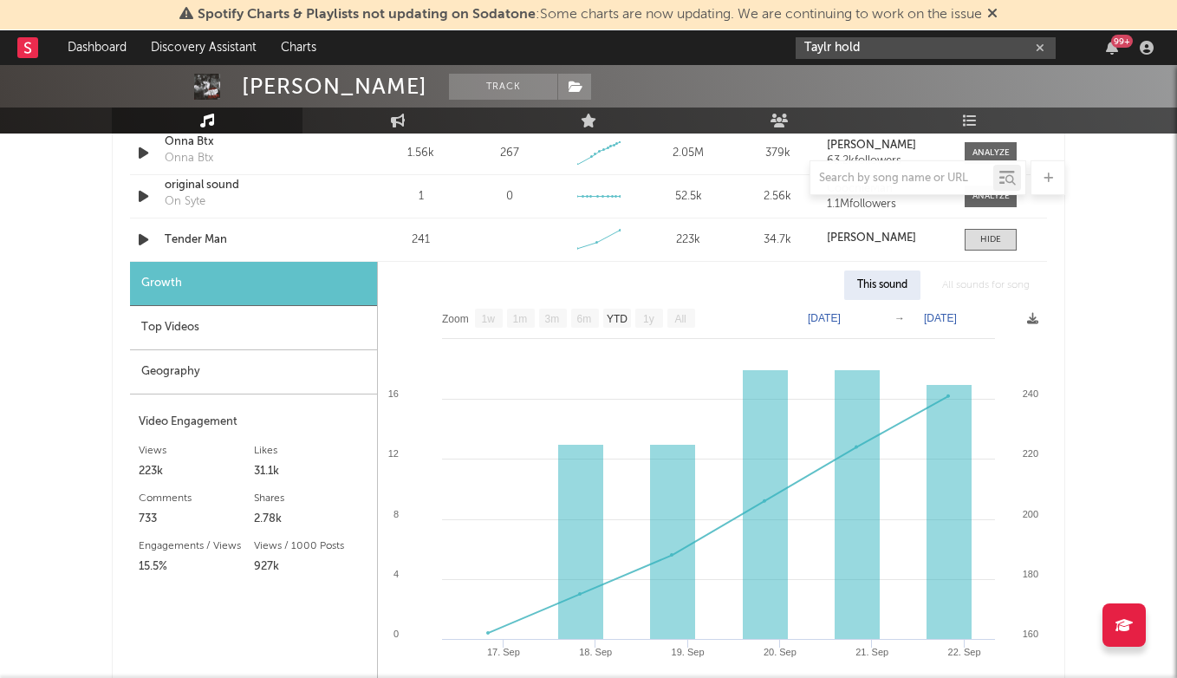
click at [897, 46] on input "Taylr hold" at bounding box center [926, 48] width 260 height 22
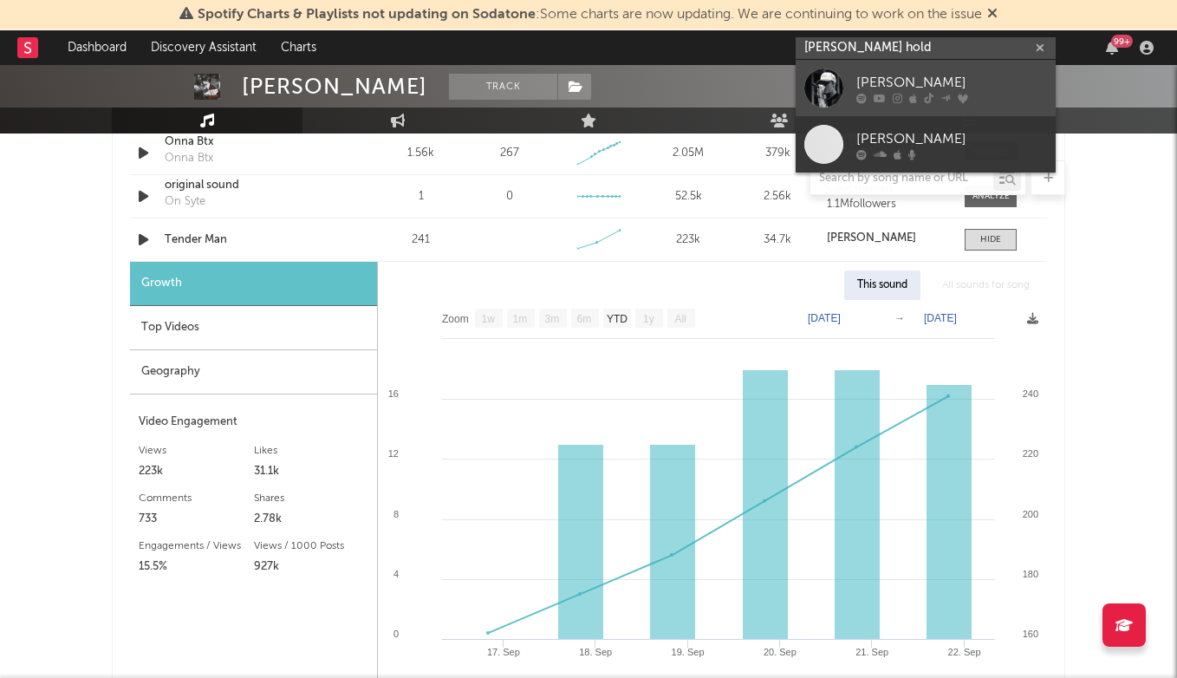
type input "[PERSON_NAME] hold"
click at [893, 77] on div "[PERSON_NAME]" at bounding box center [951, 82] width 191 height 21
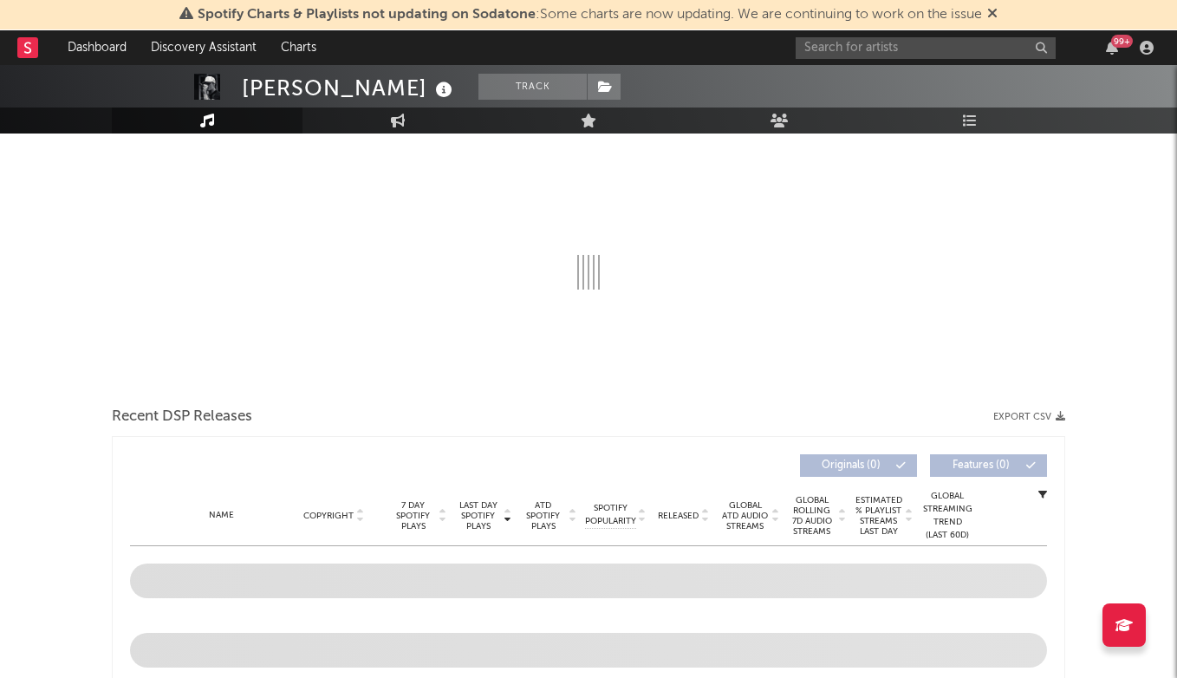
select select "6m"
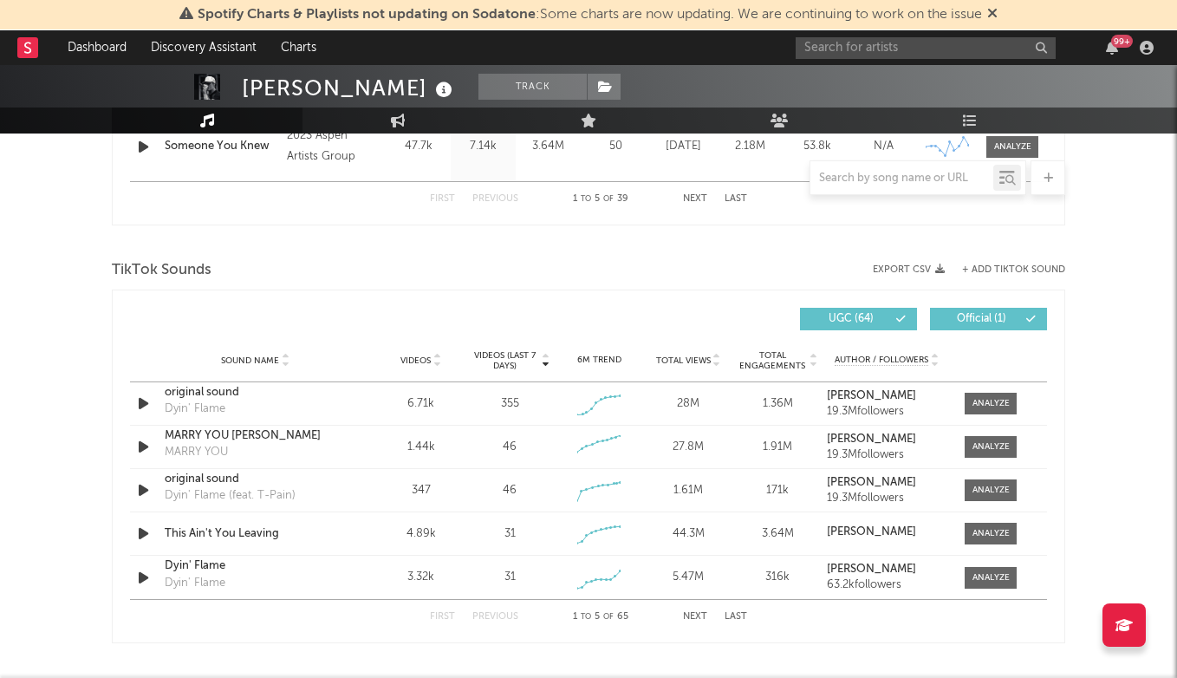
scroll to position [1065, 0]
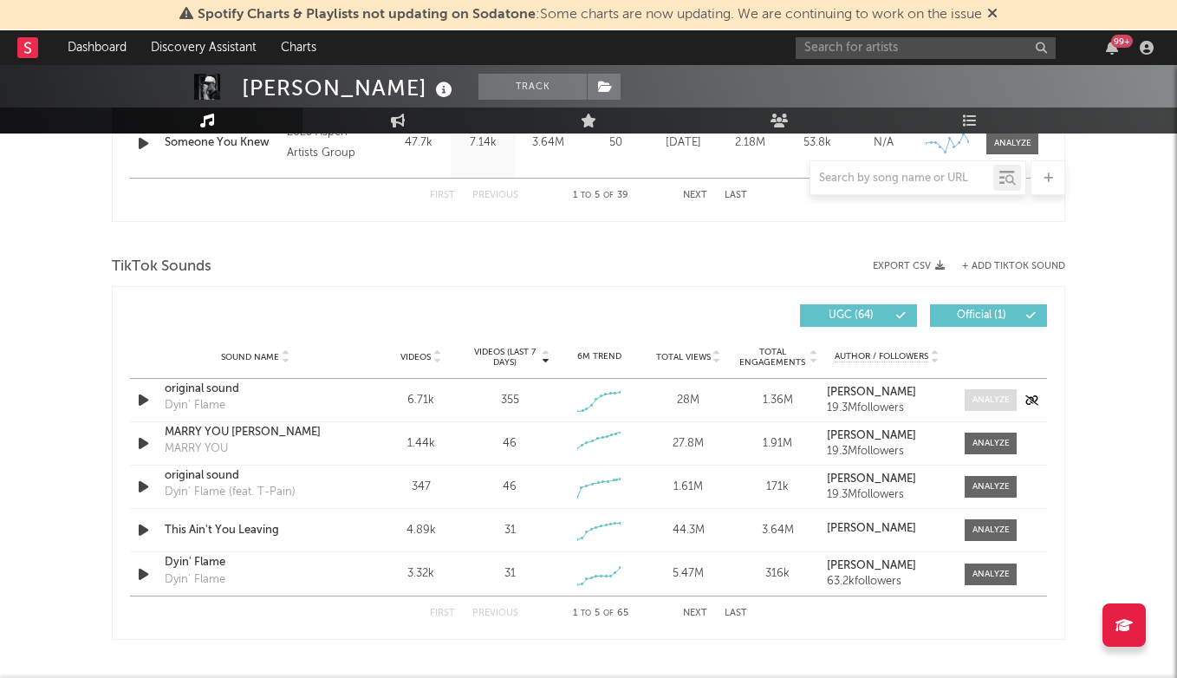
click at [970, 399] on span at bounding box center [991, 400] width 52 height 22
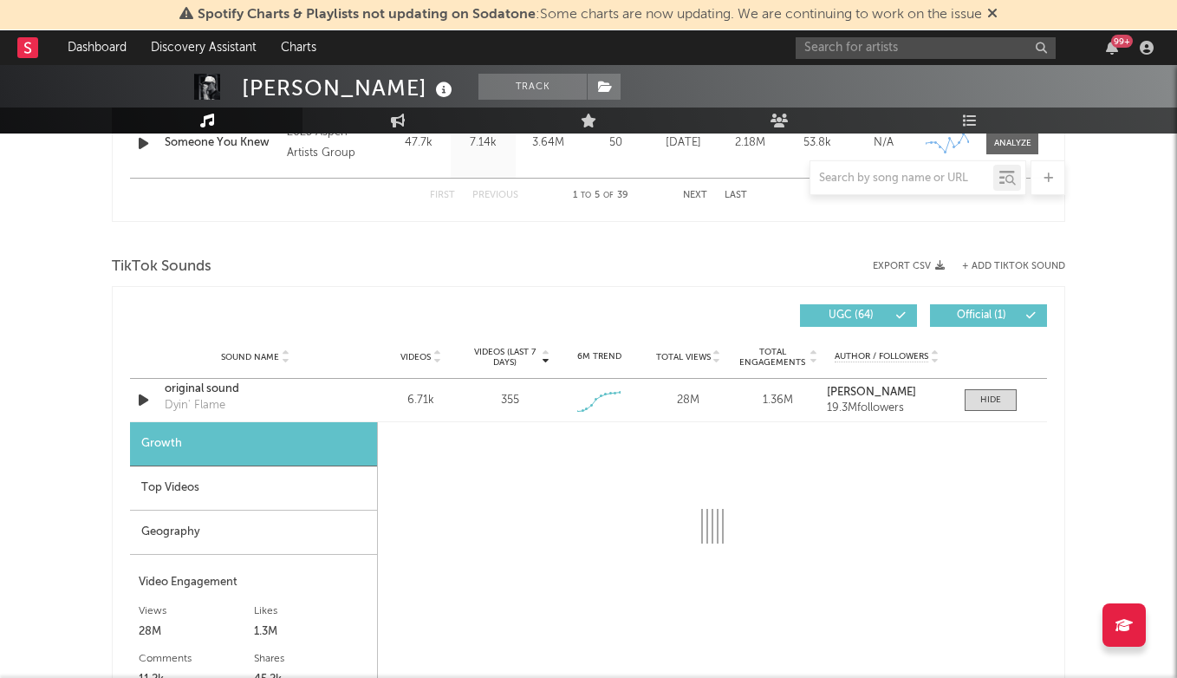
select select "1w"
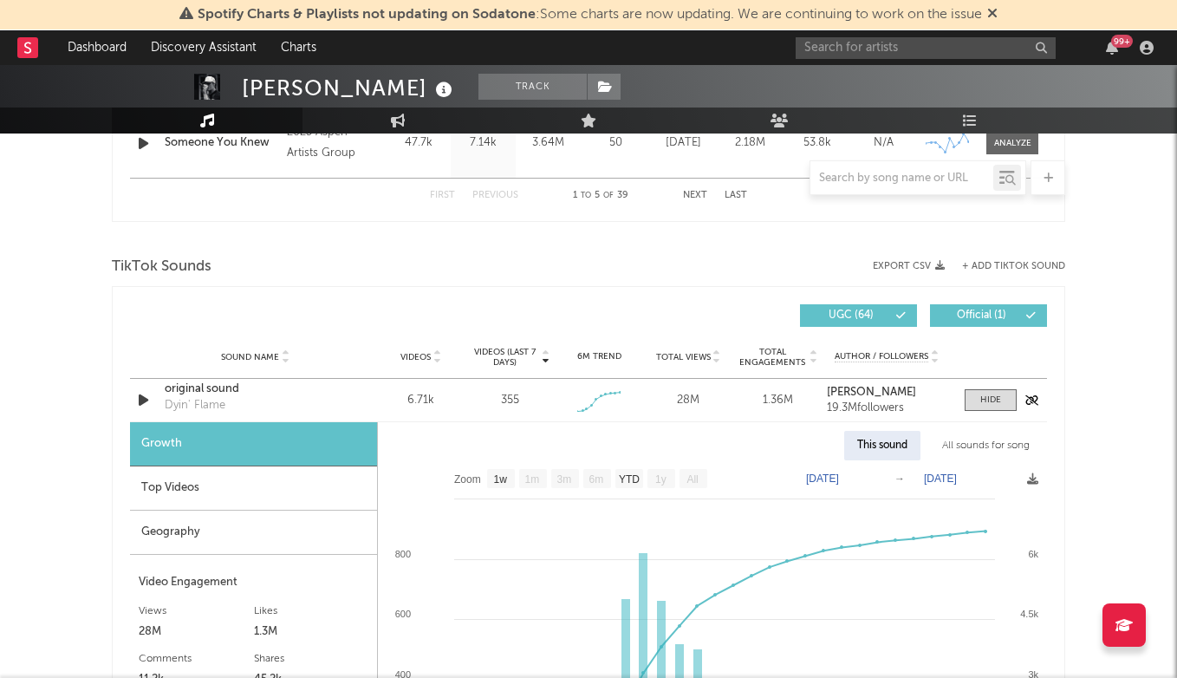
click at [205, 391] on div "original sound" at bounding box center [255, 388] width 181 height 17
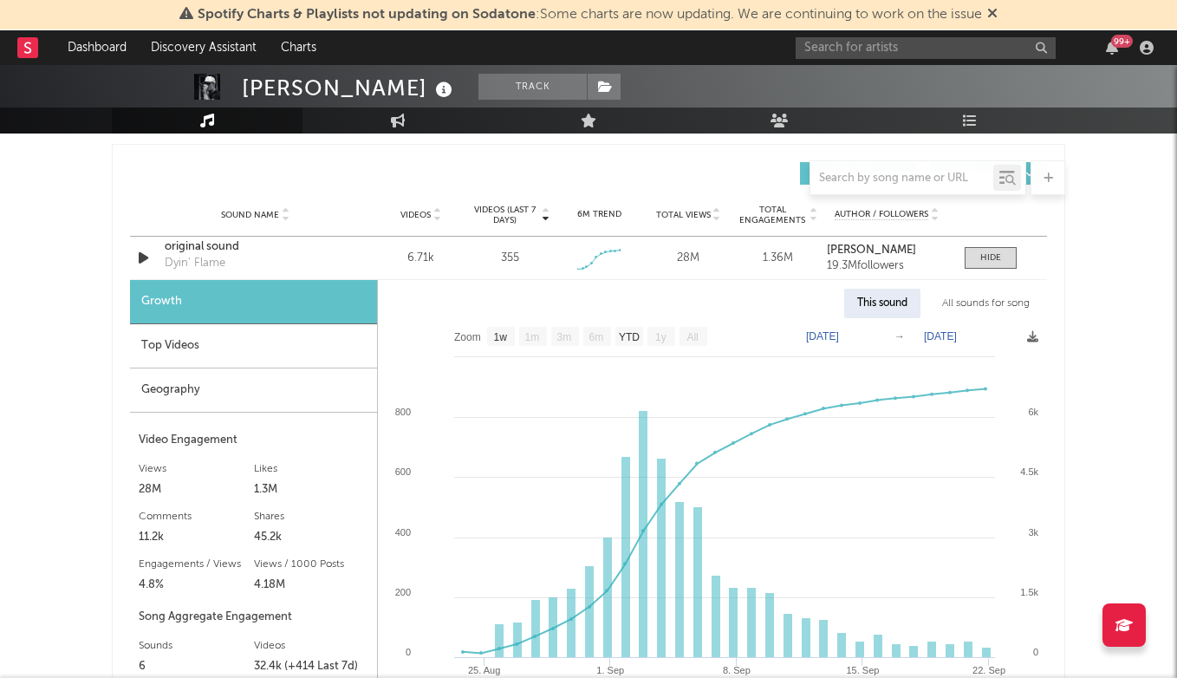
scroll to position [1219, 0]
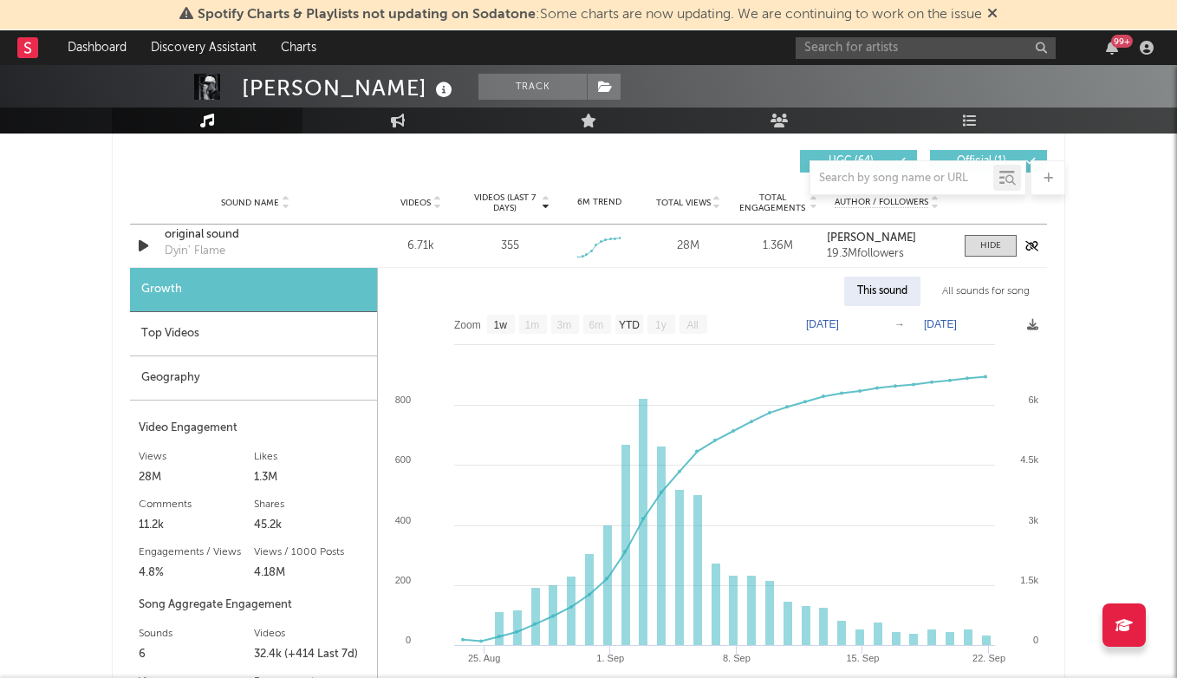
click at [219, 236] on div "original sound" at bounding box center [255, 234] width 181 height 17
